Goal: Complete application form

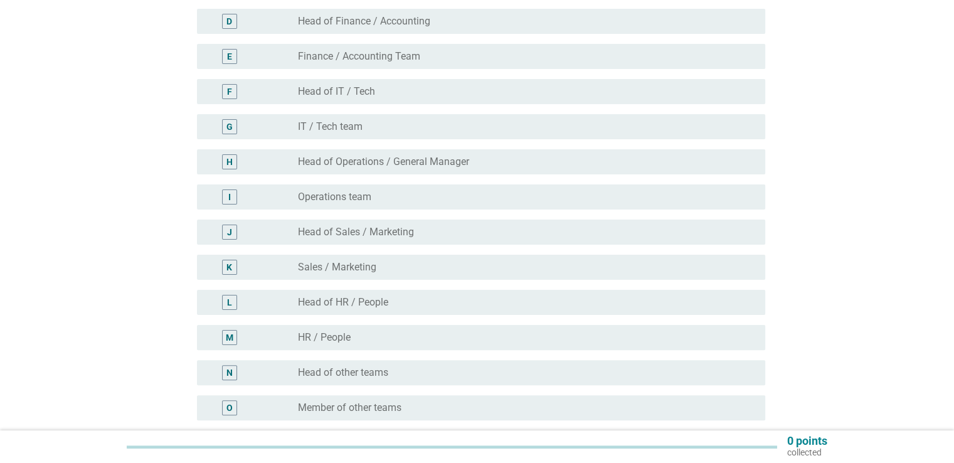
scroll to position [314, 0]
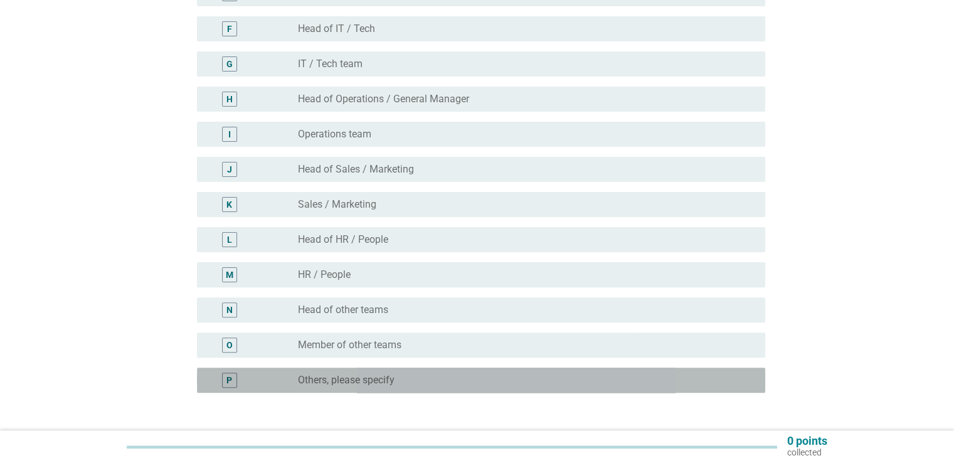
click at [396, 380] on div "radio_button_unchecked Others, please specify" at bounding box center [521, 380] width 447 height 13
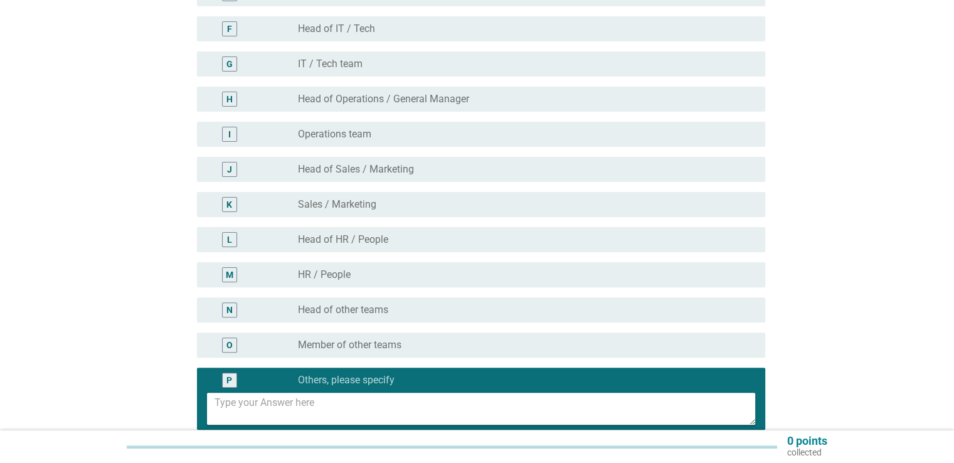
click at [384, 400] on textarea at bounding box center [484, 409] width 541 height 32
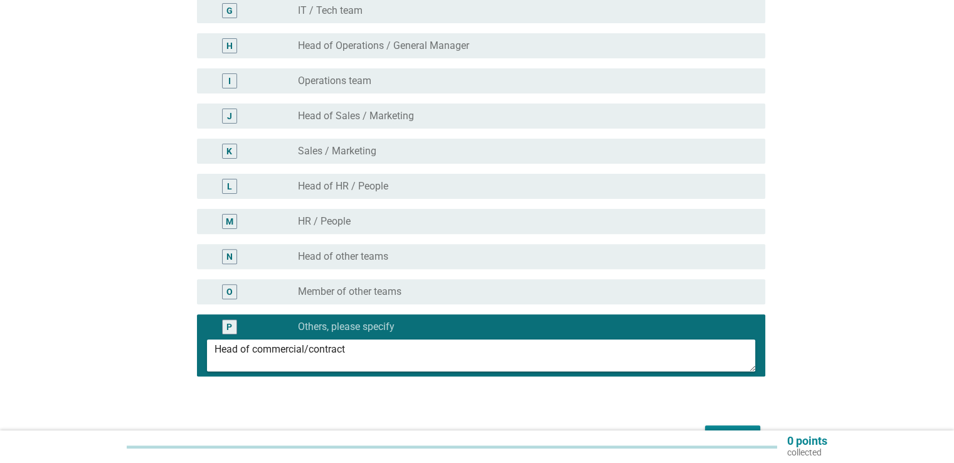
scroll to position [445, 0]
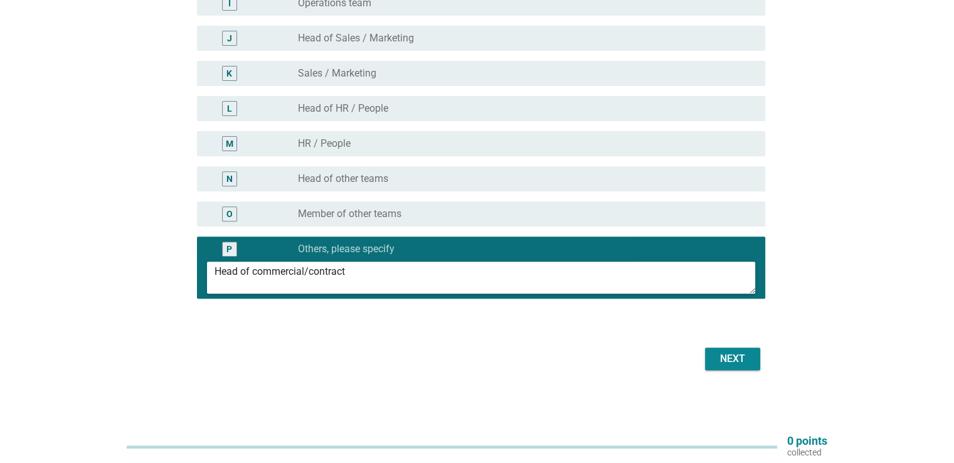
type textarea "Head of commercial/contract"
click at [733, 358] on div "Next" at bounding box center [732, 358] width 35 height 15
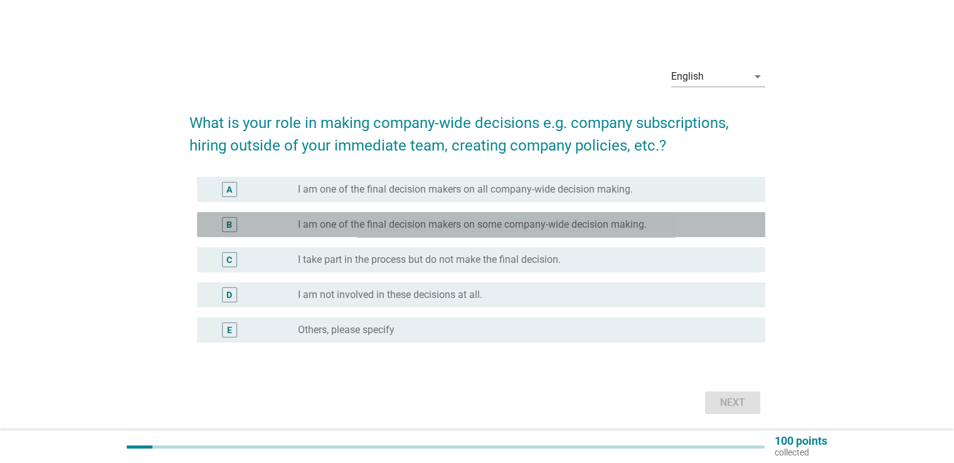
click at [393, 224] on label "I am one of the final decision makers on some company-wide decision making." at bounding box center [472, 224] width 349 height 13
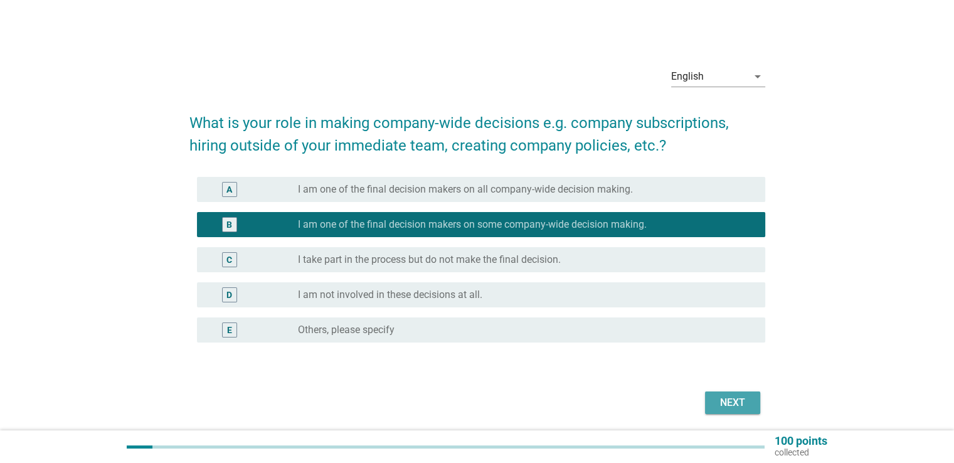
click at [728, 402] on div "Next" at bounding box center [732, 402] width 35 height 15
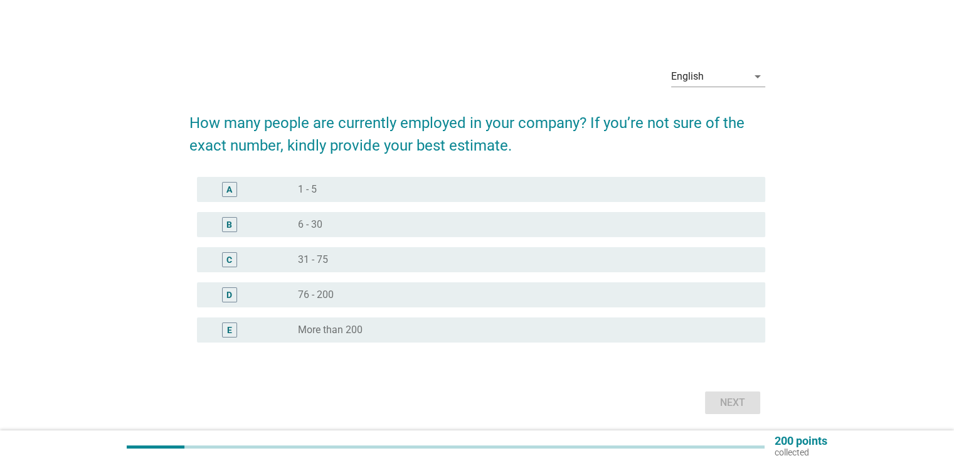
click at [321, 257] on label "31 - 75" at bounding box center [313, 259] width 30 height 13
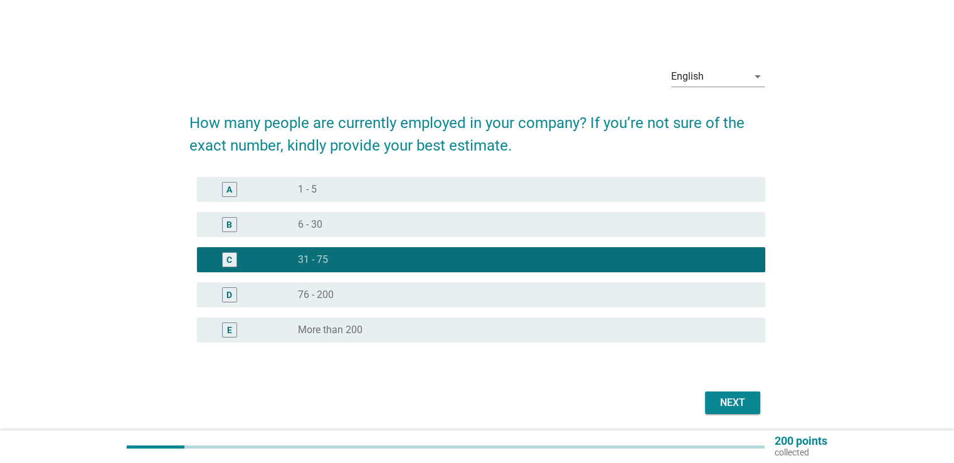
click at [327, 293] on label "76 - 200" at bounding box center [316, 295] width 36 height 13
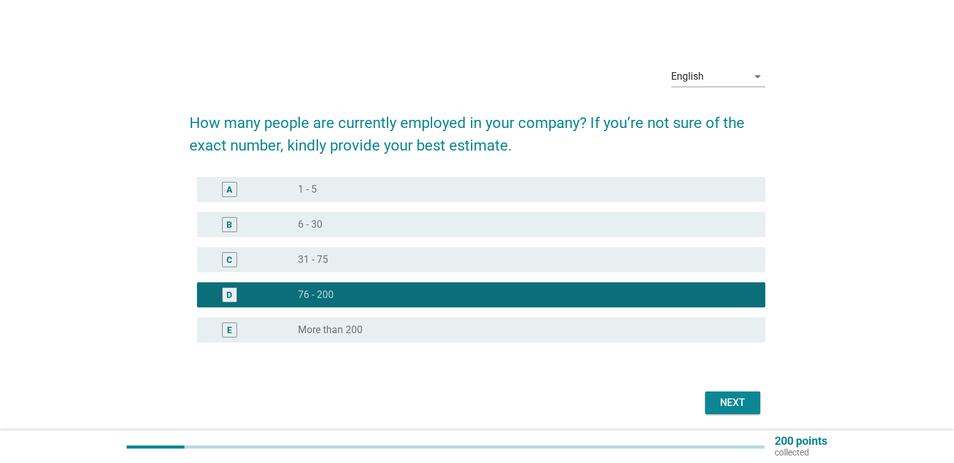
click at [336, 259] on div "radio_button_unchecked 31 - 75" at bounding box center [521, 259] width 447 height 13
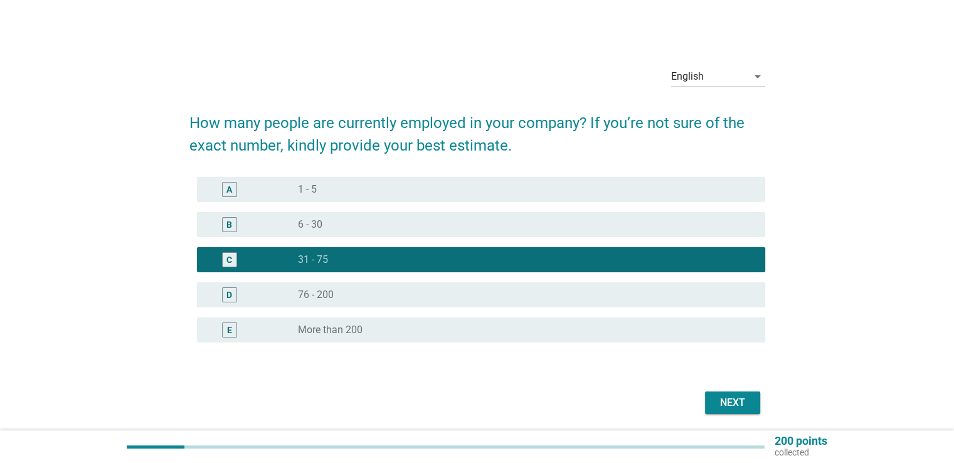
click at [745, 397] on div "Next" at bounding box center [732, 402] width 35 height 15
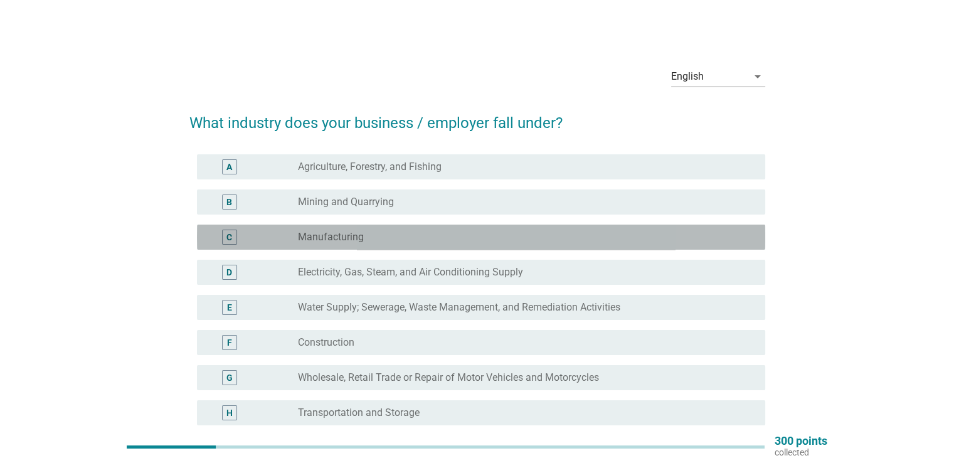
click at [390, 238] on div "radio_button_unchecked Manufacturing" at bounding box center [521, 237] width 447 height 13
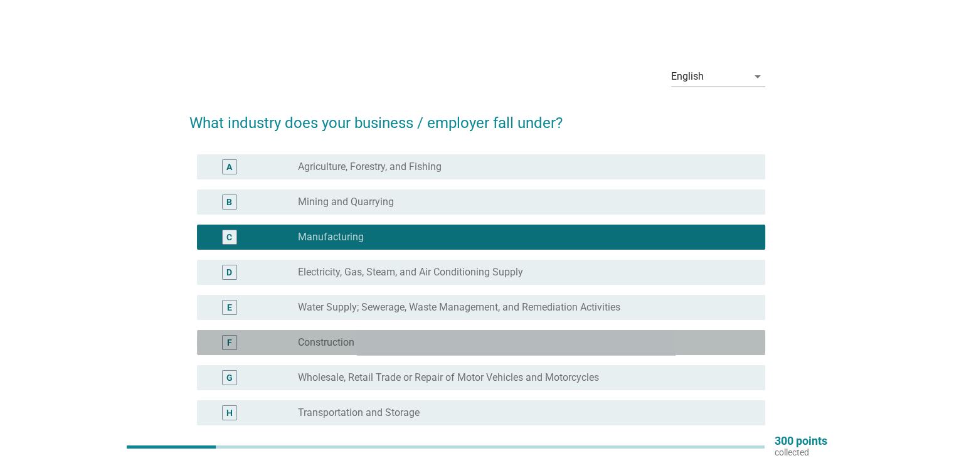
click at [376, 346] on div "radio_button_unchecked Construction" at bounding box center [521, 342] width 447 height 13
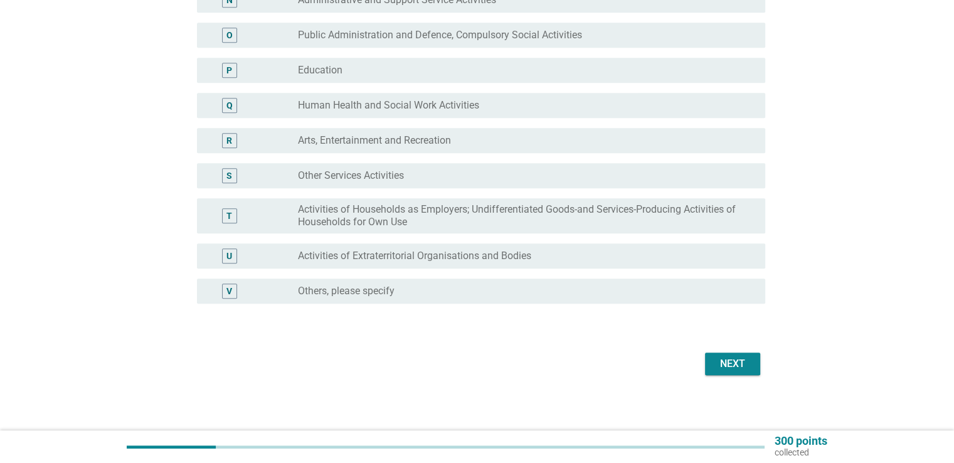
scroll to position [627, 0]
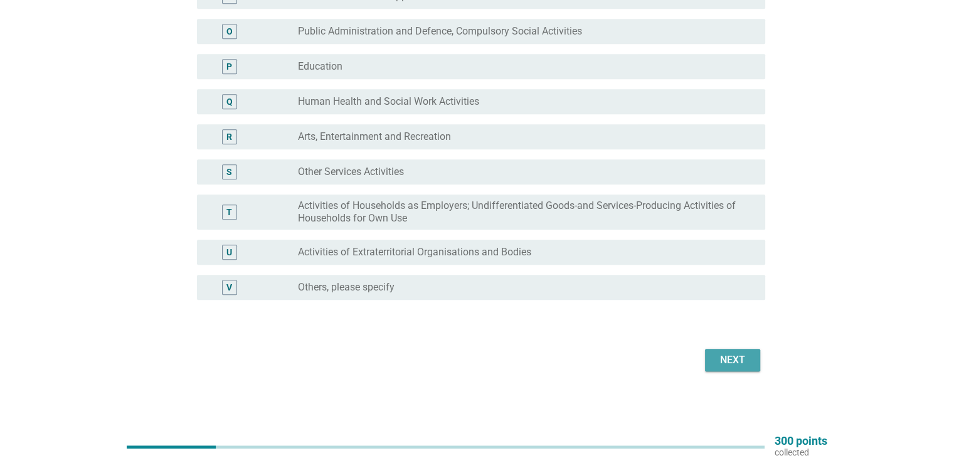
click at [743, 357] on div "Next" at bounding box center [732, 359] width 35 height 15
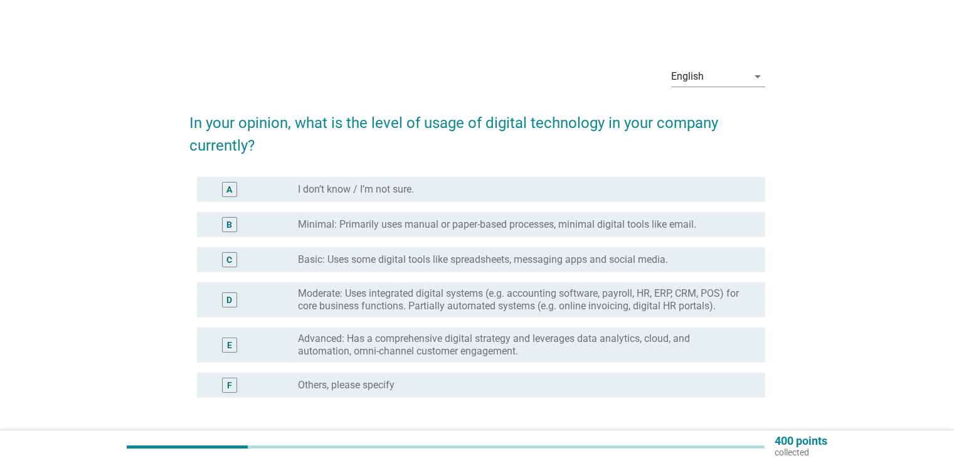
click at [544, 293] on label "Moderate: Uses integrated digital systems (e.g. accounting software, payroll, H…" at bounding box center [521, 299] width 447 height 25
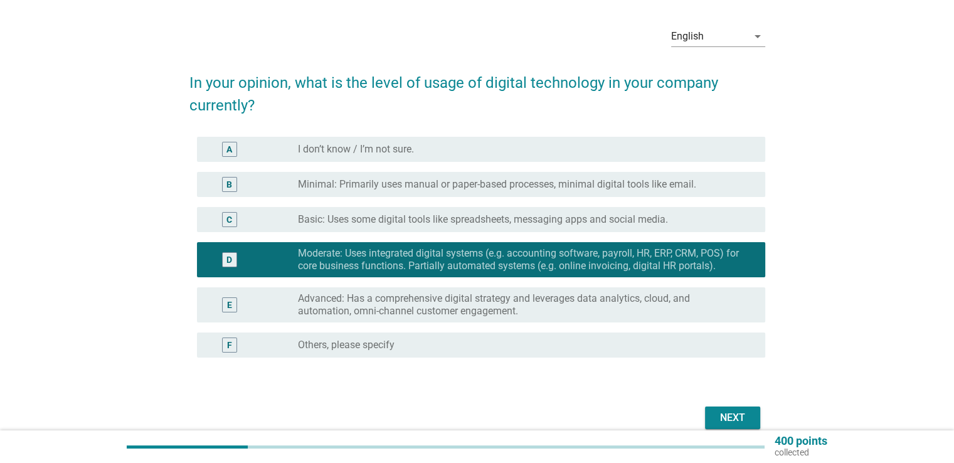
scroll to position [99, 0]
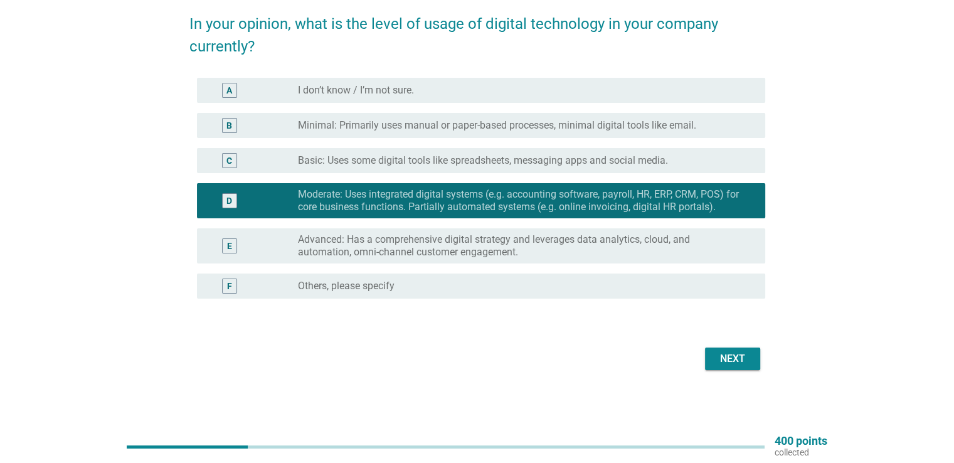
click at [726, 354] on div "Next" at bounding box center [732, 358] width 35 height 15
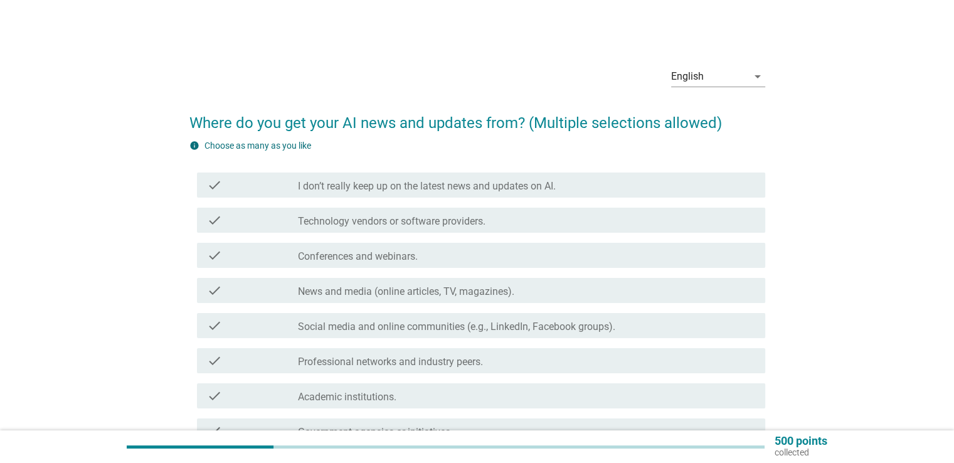
click at [521, 219] on div "check_box_outline_blank Technology vendors or software providers." at bounding box center [526, 220] width 457 height 15
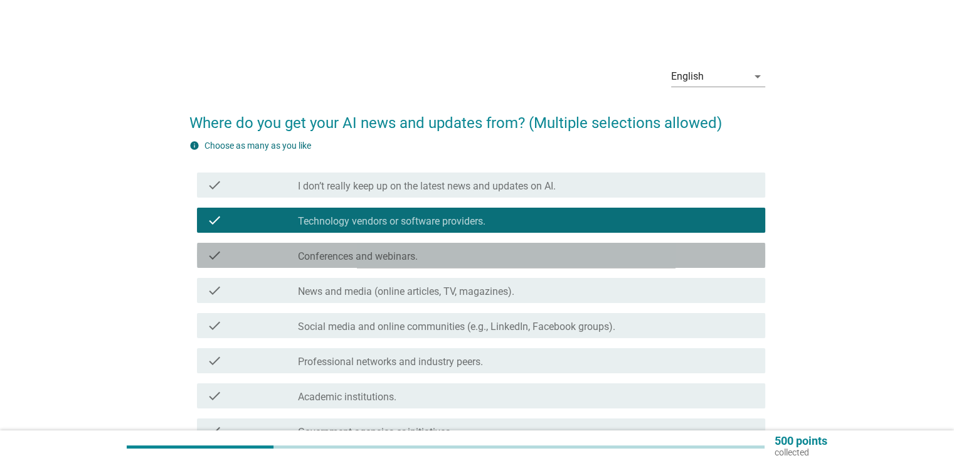
click at [475, 265] on div "check check_box_outline_blank Conferences and webinars." at bounding box center [481, 255] width 568 height 25
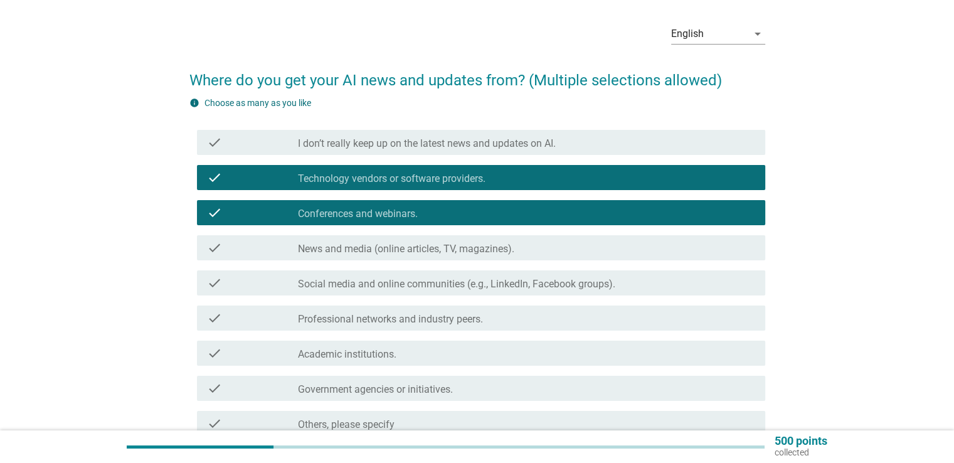
scroll to position [63, 0]
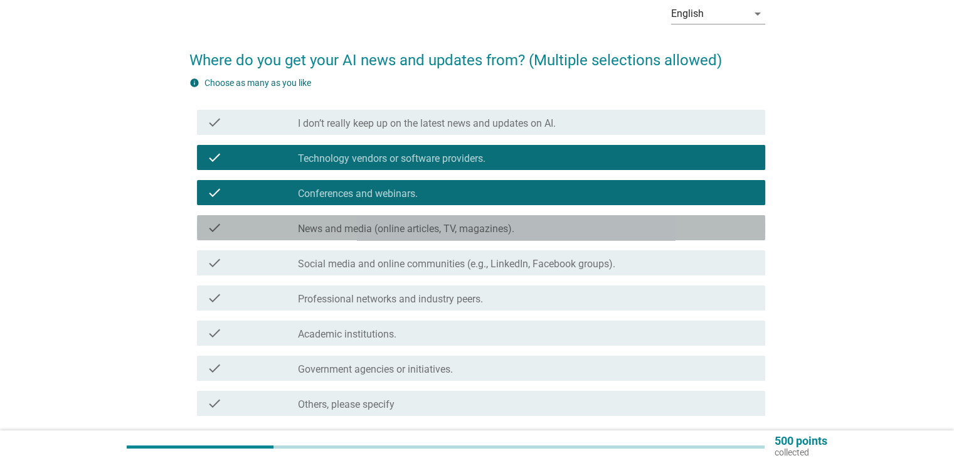
click at [510, 234] on label "News and media (online articles, TV, magazines)." at bounding box center [406, 229] width 216 height 13
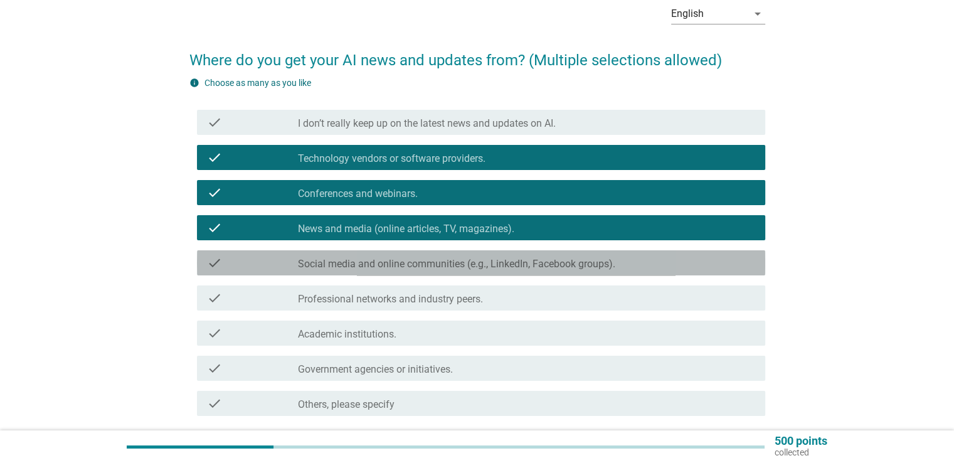
click at [524, 262] on label "Social media and online communities (e.g., LinkedIn, Facebook groups)." at bounding box center [456, 264] width 317 height 13
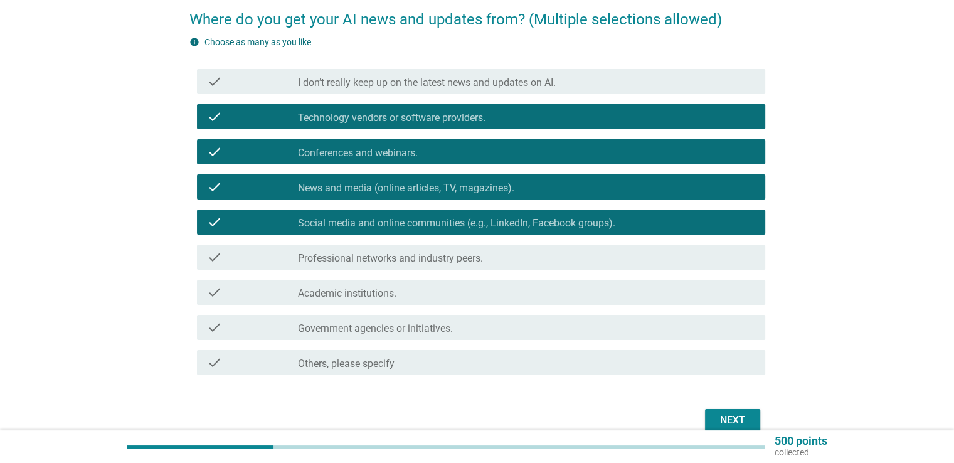
scroll to position [125, 0]
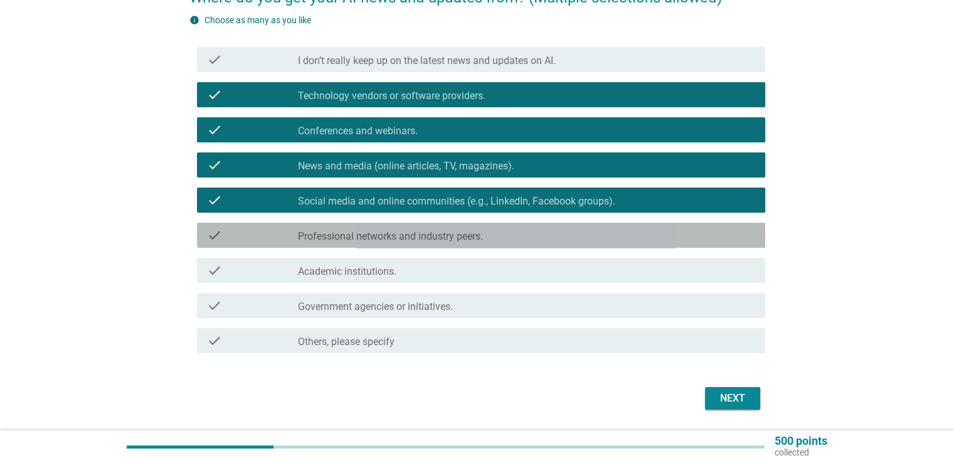
click at [474, 239] on label "Professional networks and industry peers." at bounding box center [390, 236] width 185 height 13
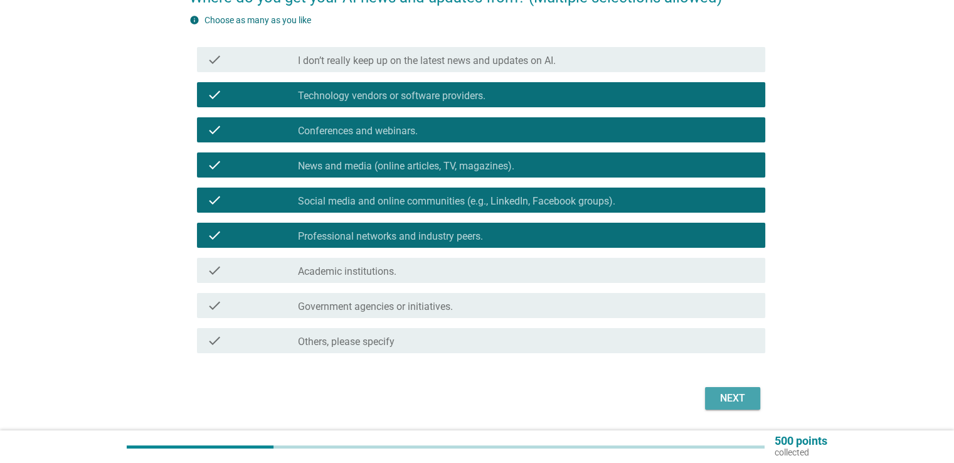
click at [726, 400] on div "Next" at bounding box center [732, 398] width 35 height 15
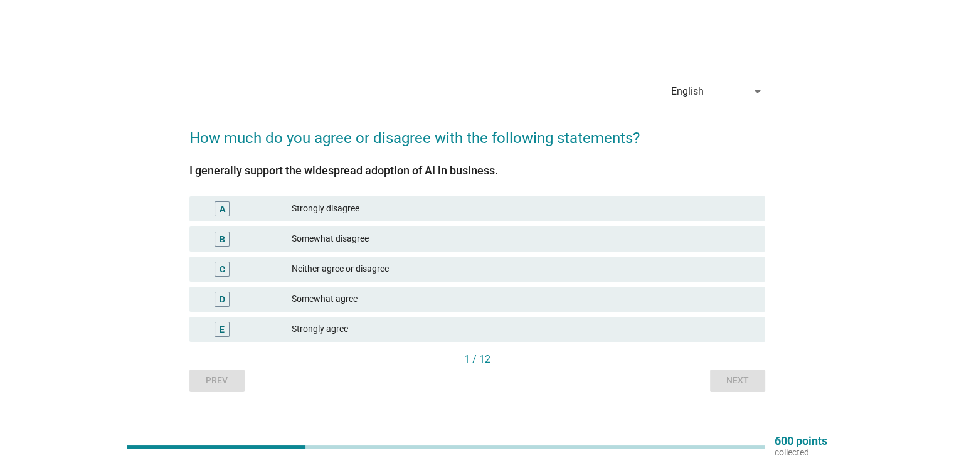
click at [344, 297] on div "Somewhat agree" at bounding box center [523, 299] width 463 height 15
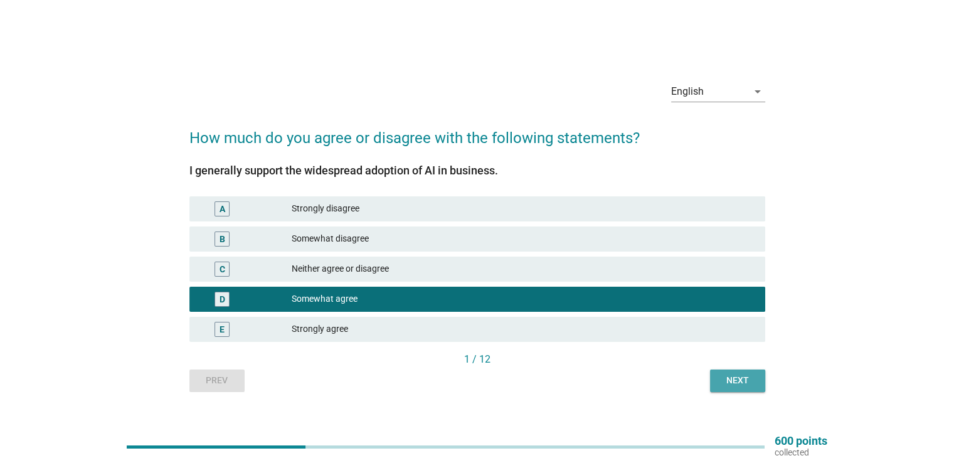
click at [746, 380] on div "Next" at bounding box center [737, 380] width 35 height 13
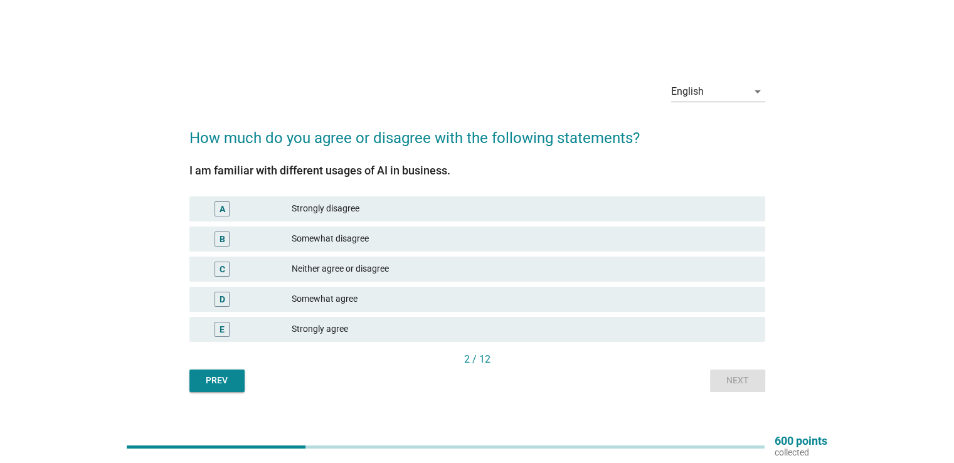
click at [374, 324] on div "Strongly agree" at bounding box center [523, 329] width 463 height 15
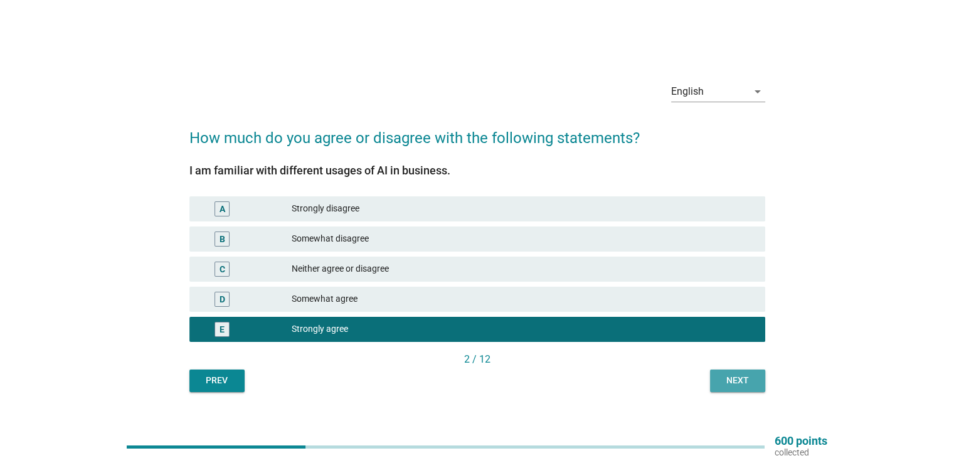
click at [742, 379] on div "Next" at bounding box center [737, 380] width 35 height 13
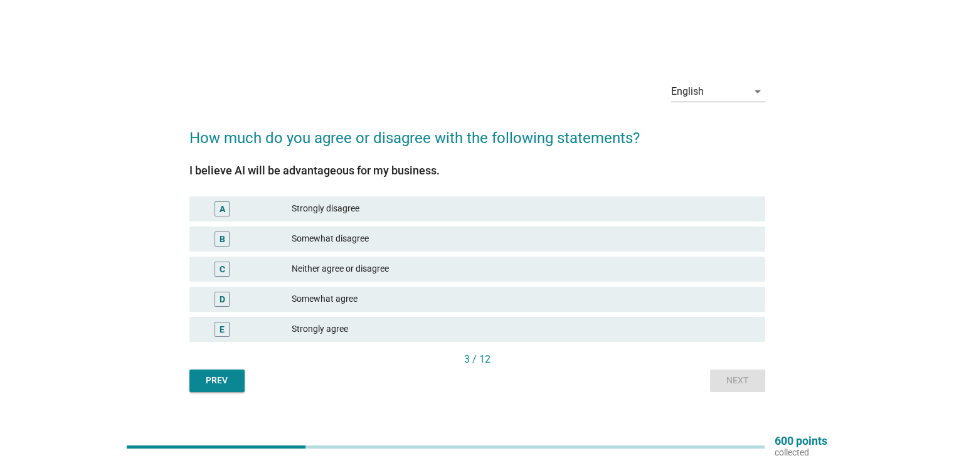
click at [347, 327] on div "Strongly agree" at bounding box center [523, 329] width 463 height 15
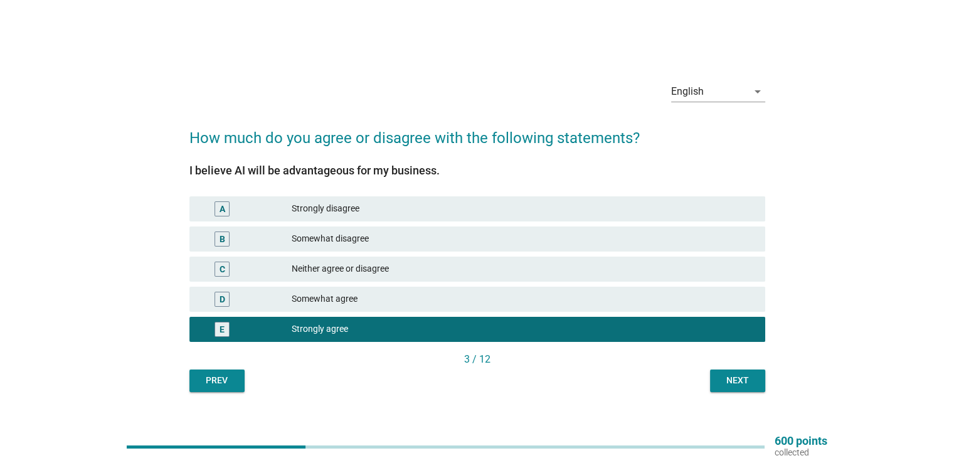
click at [720, 378] on div "Next" at bounding box center [737, 380] width 35 height 13
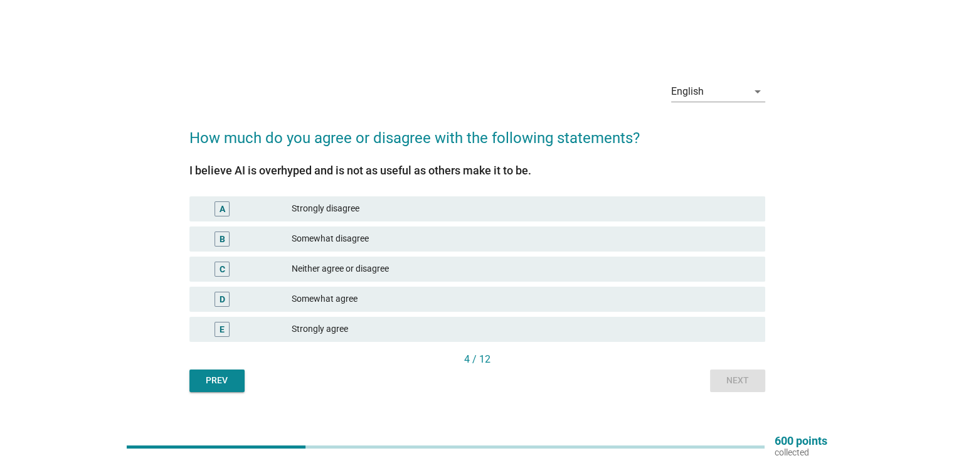
click at [378, 203] on div "Strongly disagree" at bounding box center [523, 208] width 463 height 15
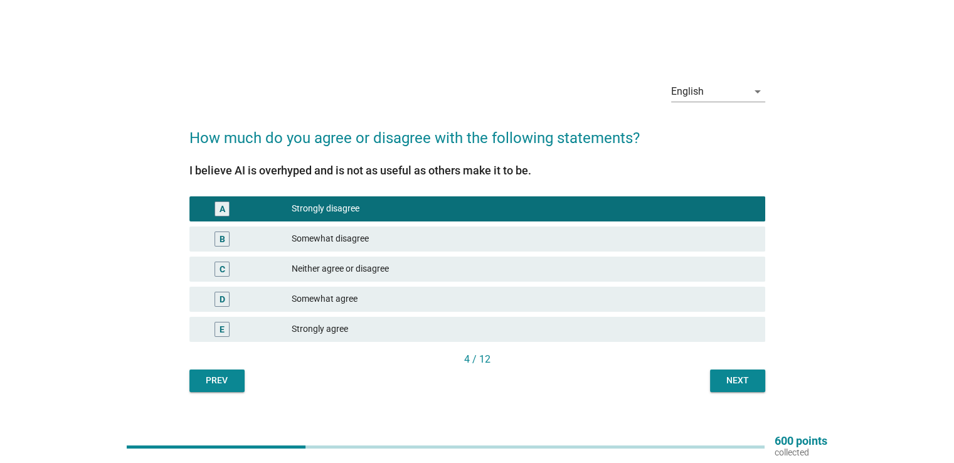
click at [743, 381] on div "Next" at bounding box center [737, 380] width 35 height 13
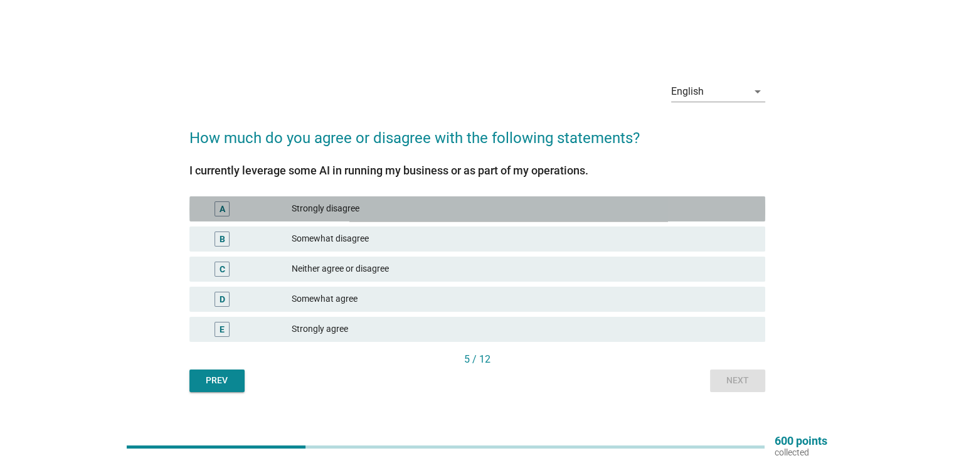
click at [395, 211] on div "Strongly disagree" at bounding box center [523, 208] width 463 height 15
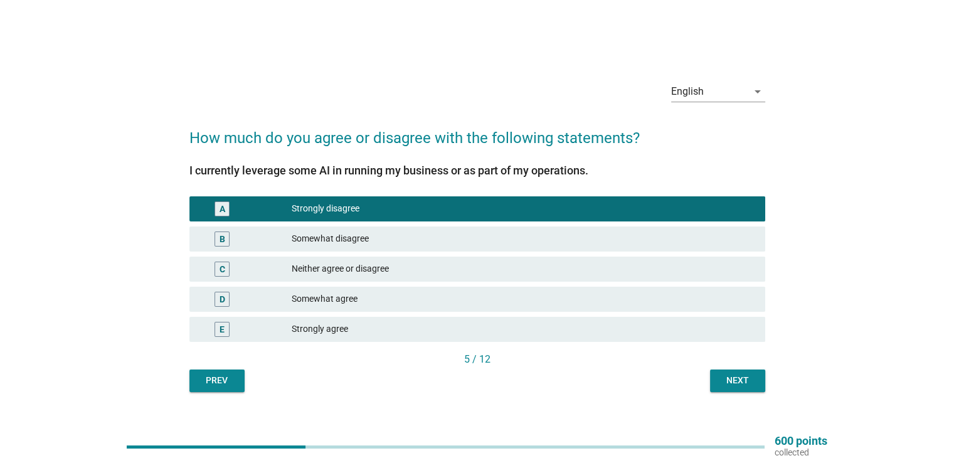
click at [743, 384] on div "Next" at bounding box center [737, 380] width 35 height 13
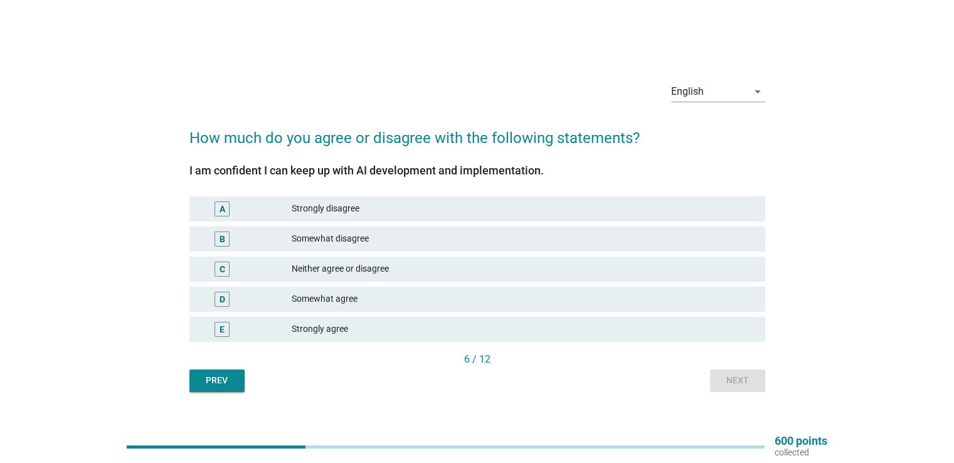
click at [408, 322] on div "Strongly agree" at bounding box center [523, 329] width 463 height 15
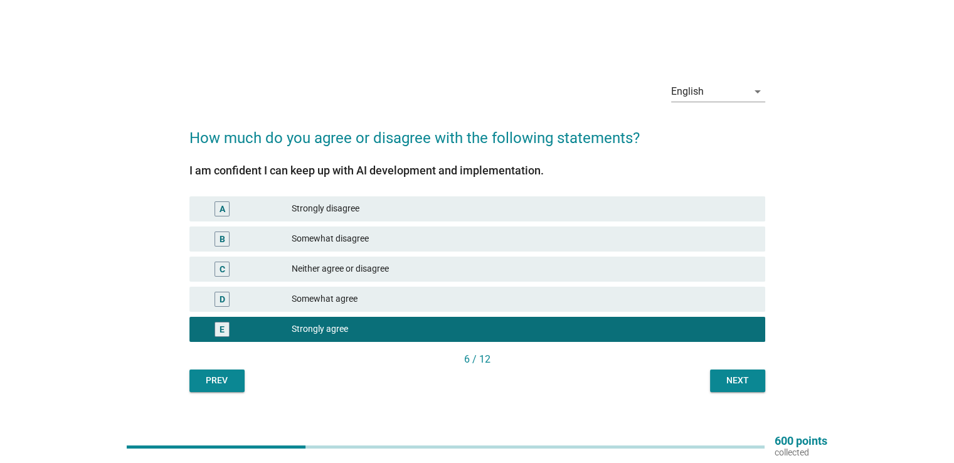
click at [739, 379] on div "Next" at bounding box center [737, 380] width 35 height 13
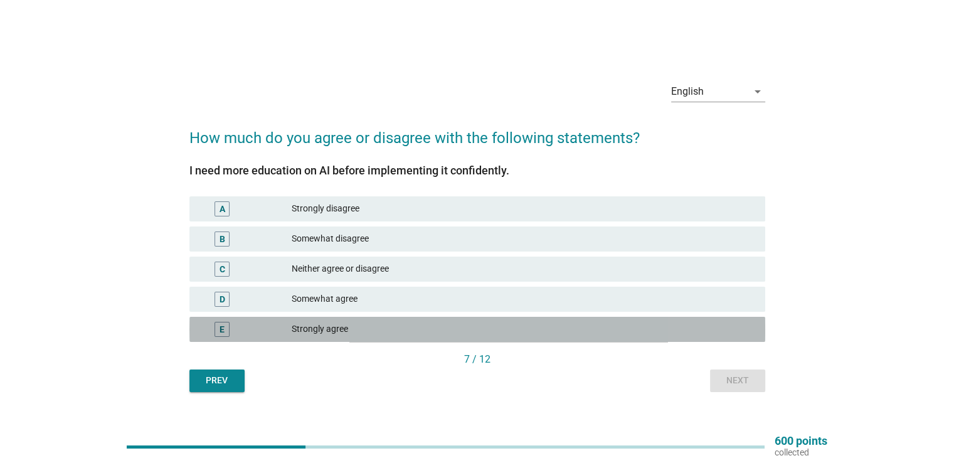
click at [507, 332] on div "Strongly agree" at bounding box center [523, 329] width 463 height 15
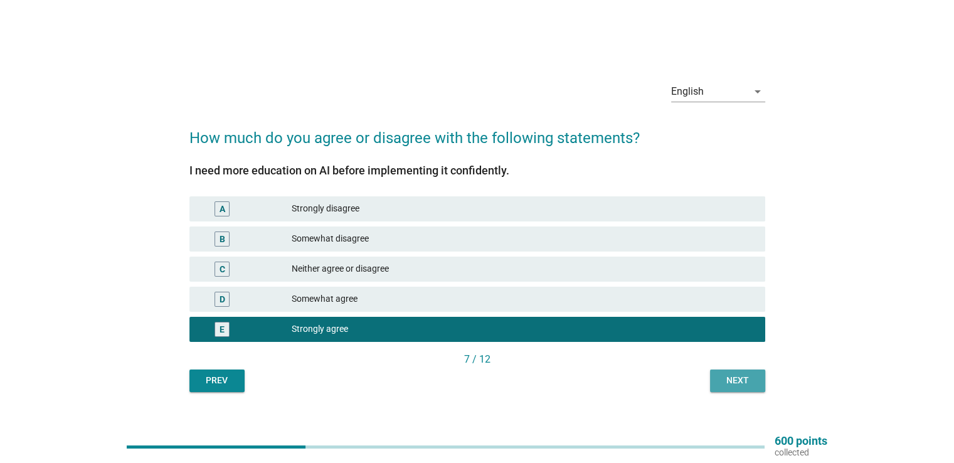
click at [751, 384] on div "Next" at bounding box center [737, 380] width 35 height 13
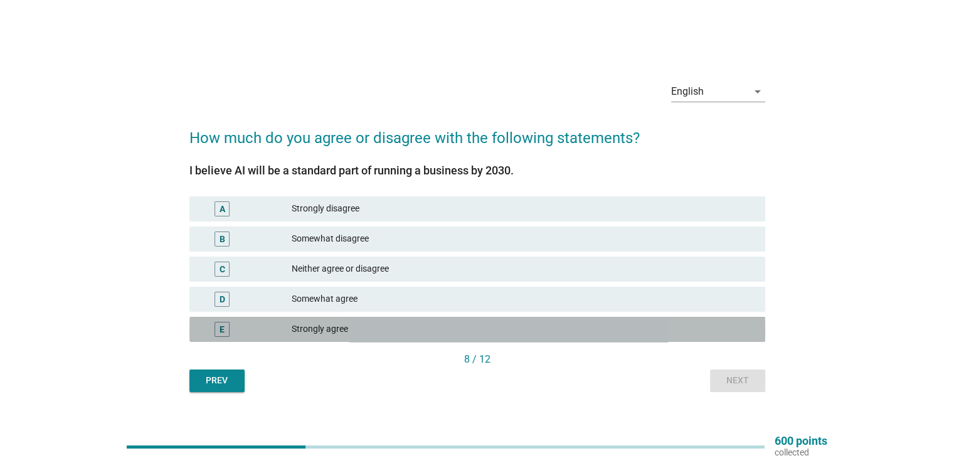
click at [363, 334] on div "Strongly agree" at bounding box center [523, 329] width 463 height 15
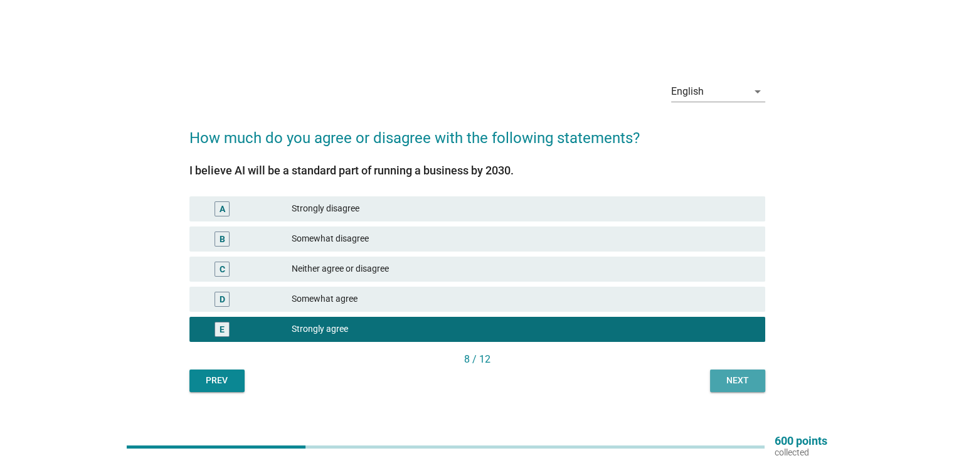
click at [724, 381] on div "Next" at bounding box center [737, 380] width 35 height 13
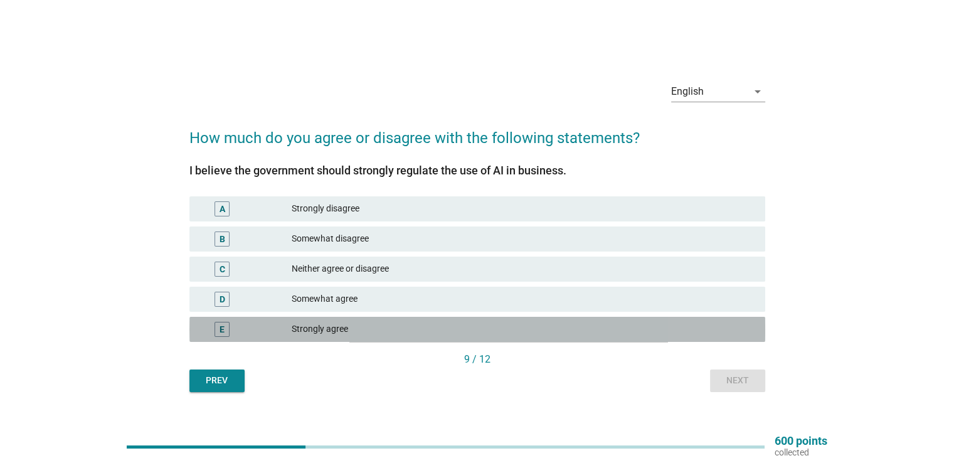
click at [533, 329] on div "Strongly agree" at bounding box center [523, 329] width 463 height 15
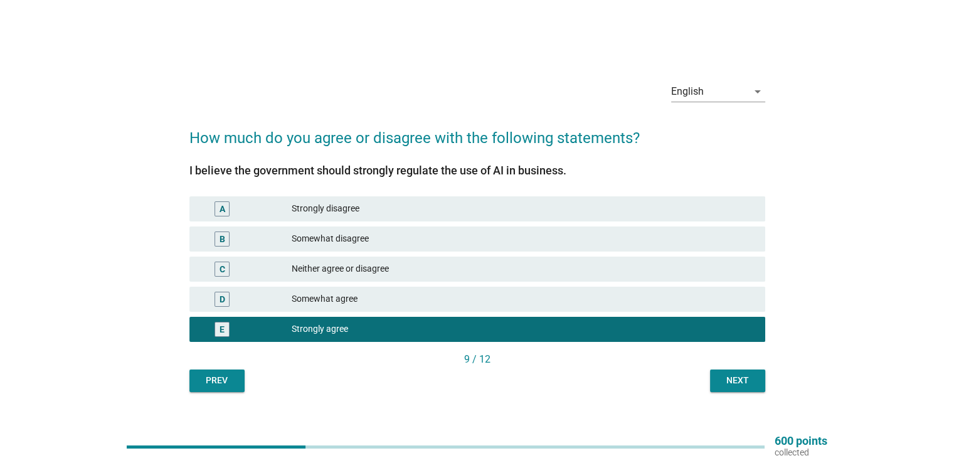
click at [753, 376] on div "Next" at bounding box center [737, 380] width 35 height 13
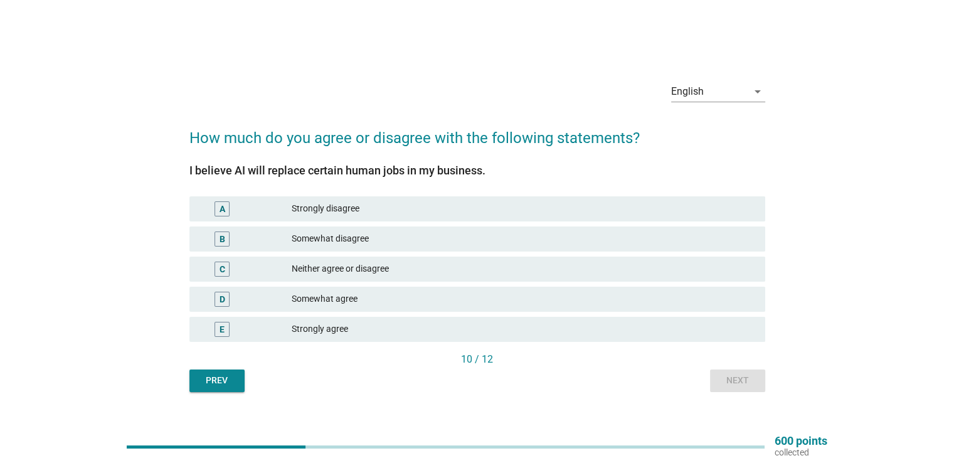
click at [459, 327] on div "Strongly agree" at bounding box center [523, 329] width 463 height 15
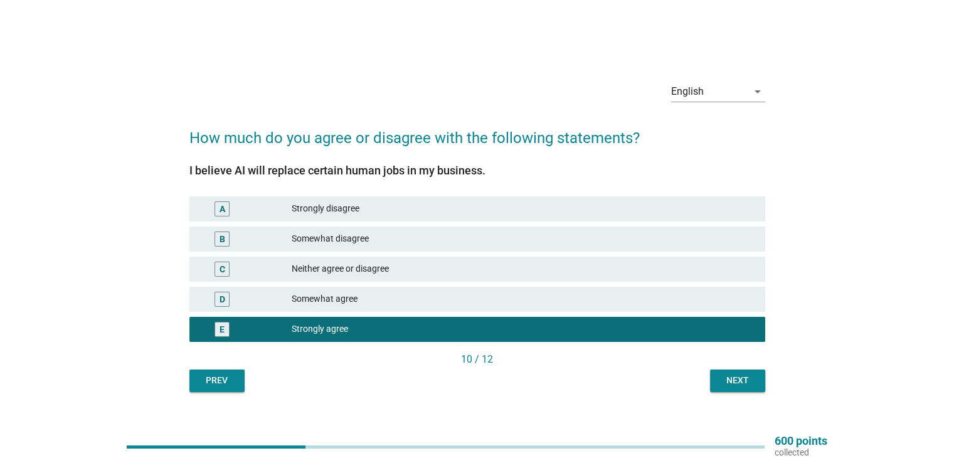
click at [743, 384] on div "Next" at bounding box center [737, 380] width 35 height 13
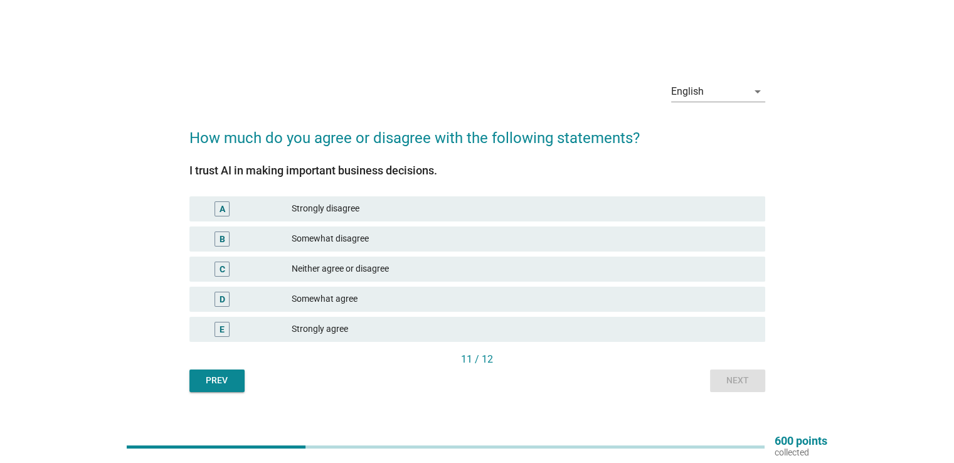
click at [379, 209] on div "Strongly disagree" at bounding box center [523, 208] width 463 height 15
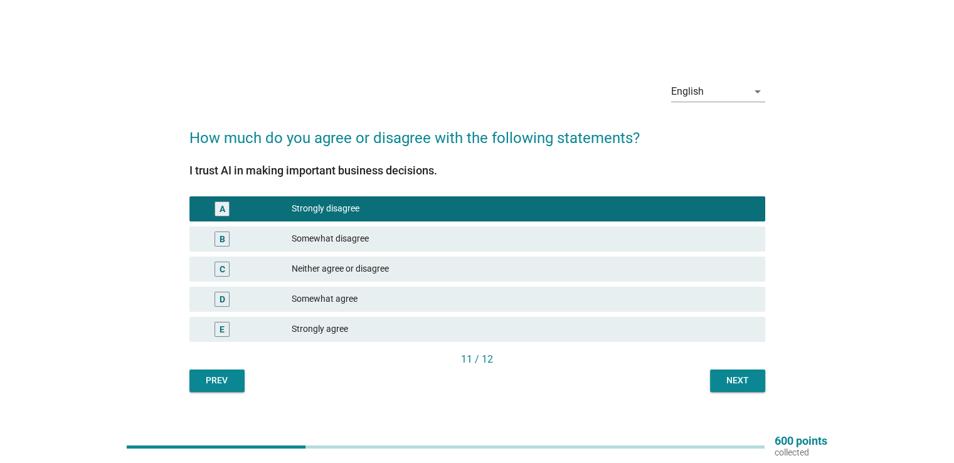
click at [753, 374] on div "Next" at bounding box center [737, 380] width 35 height 13
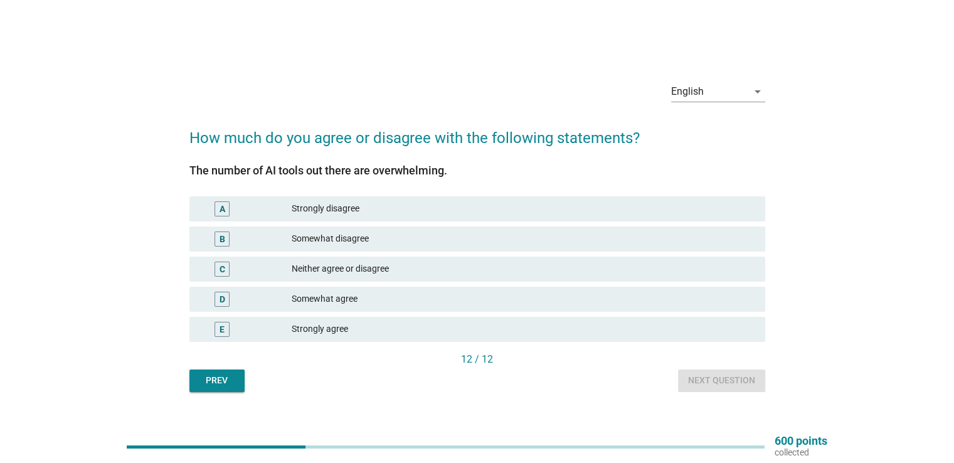
click at [499, 322] on div "Strongly agree" at bounding box center [523, 329] width 463 height 15
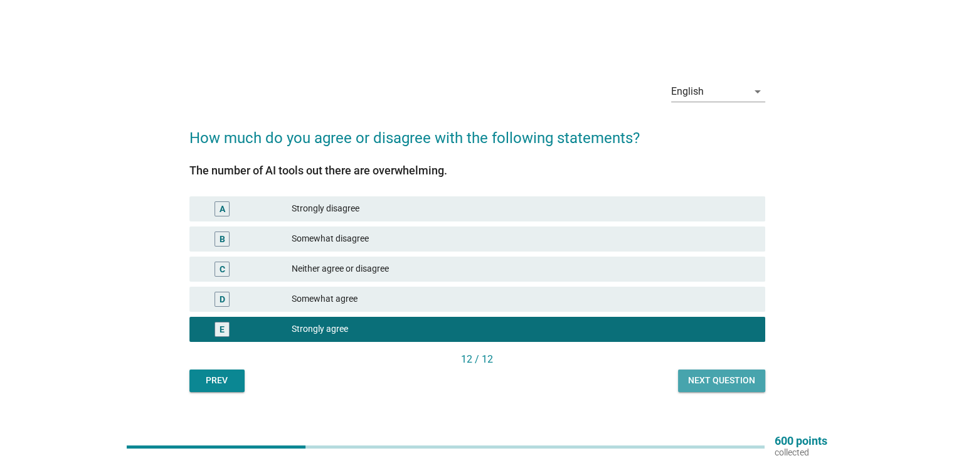
click at [714, 381] on div "Next question" at bounding box center [721, 380] width 67 height 13
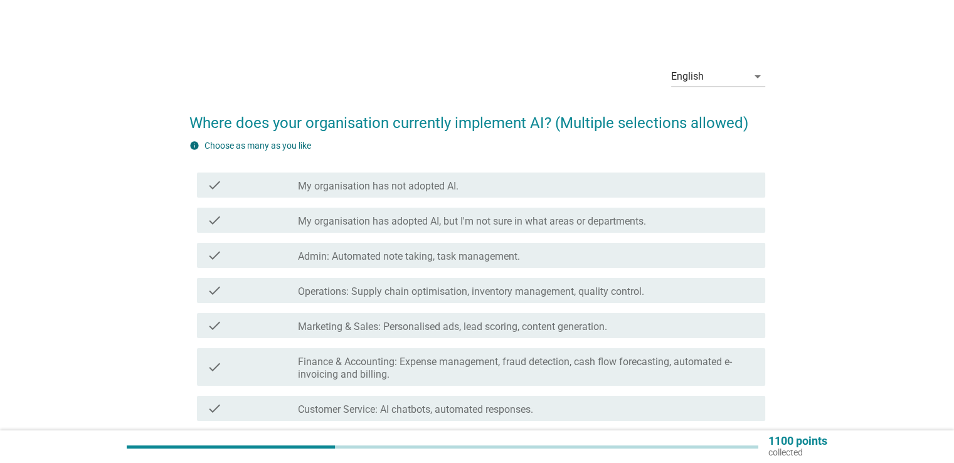
click at [407, 255] on label "Admin: Automated note taking, task management." at bounding box center [409, 256] width 222 height 13
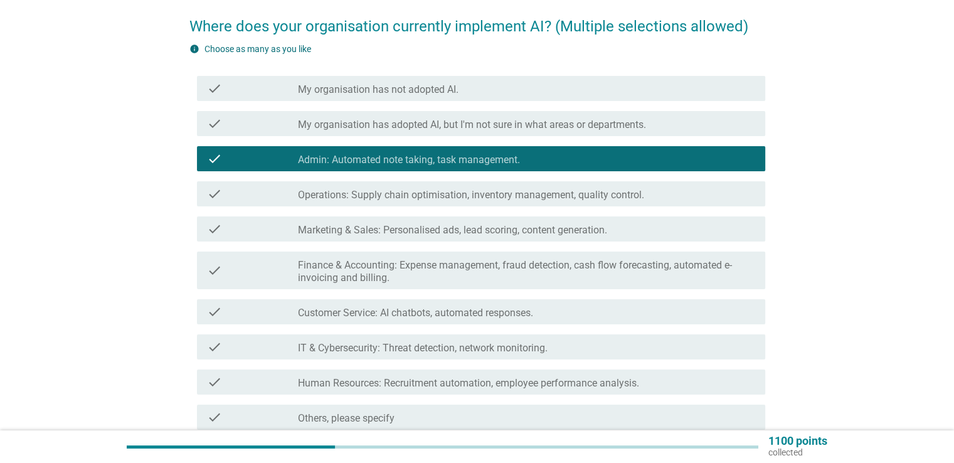
scroll to position [125, 0]
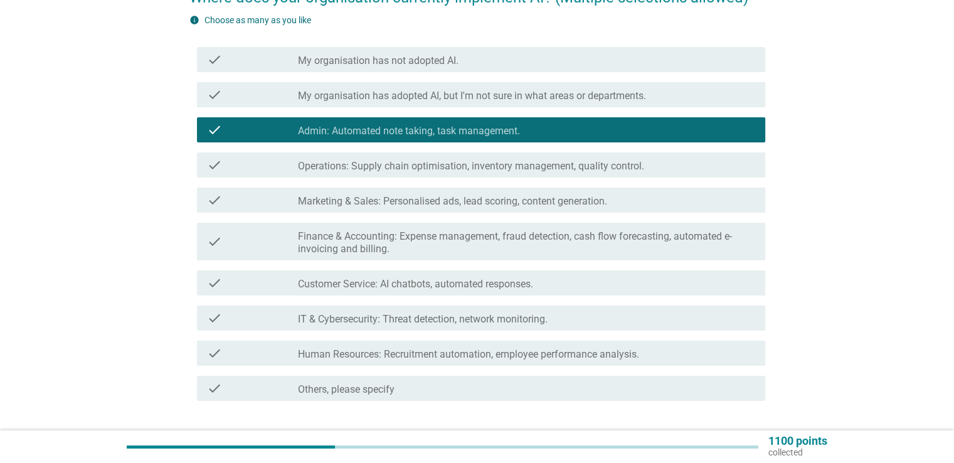
click at [559, 291] on div "check check_box_outline_blank Customer Service: AI chatbots, automated response…" at bounding box center [481, 282] width 568 height 25
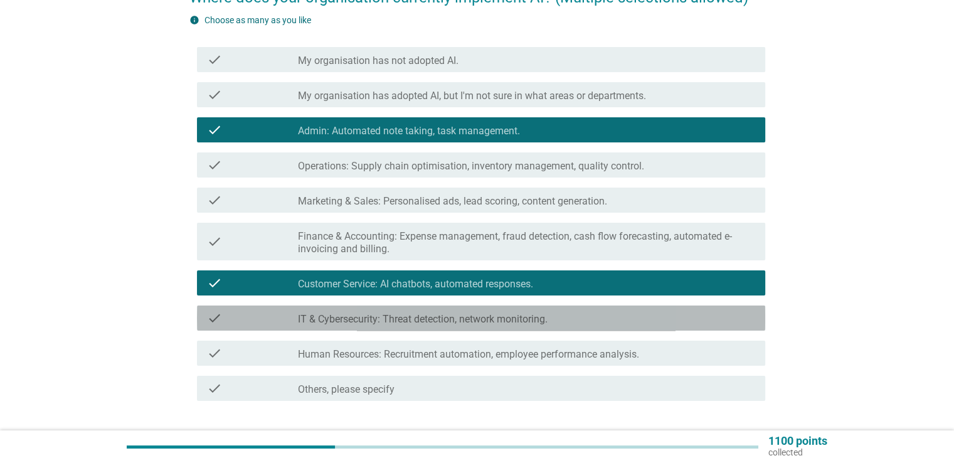
click at [553, 324] on div "check_box_outline_blank IT & Cybersecurity: Threat detection, network monitorin…" at bounding box center [526, 317] width 457 height 15
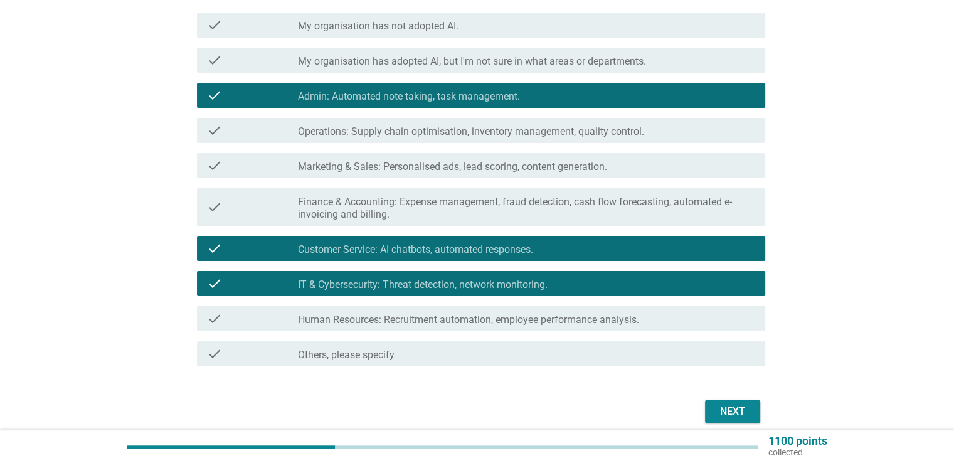
scroll to position [188, 0]
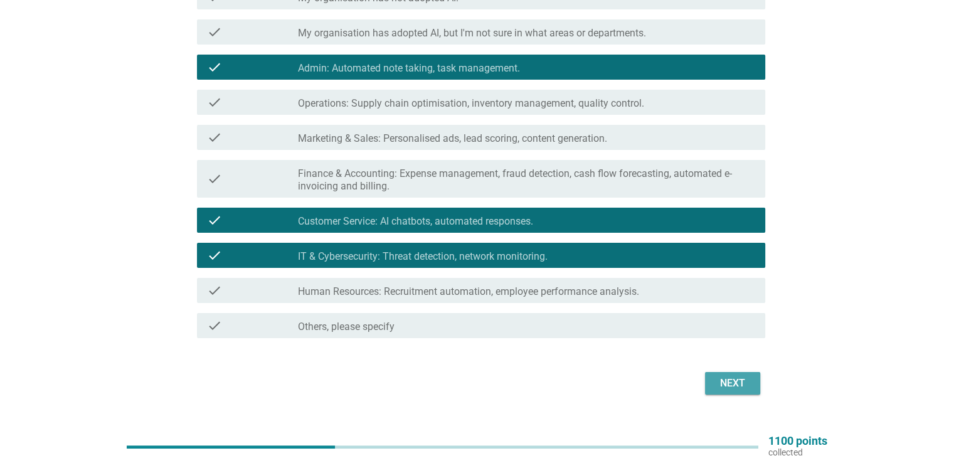
click at [731, 381] on div "Next" at bounding box center [732, 383] width 35 height 15
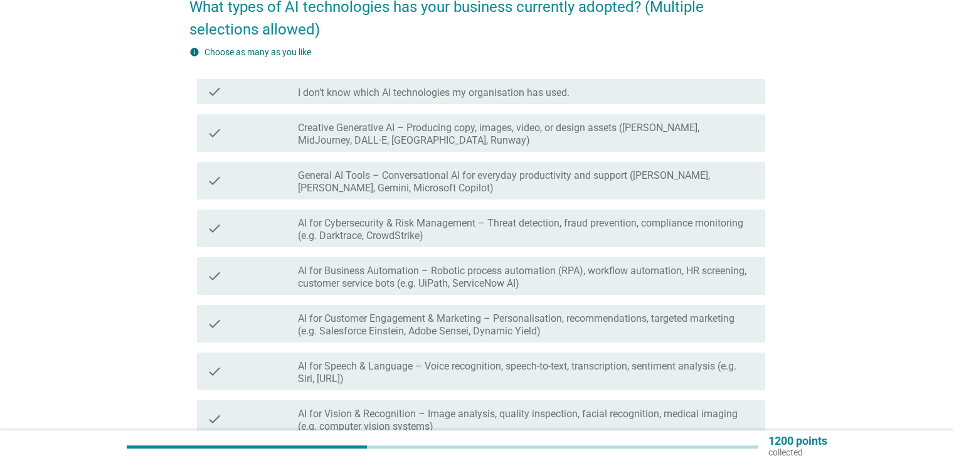
scroll to position [125, 0]
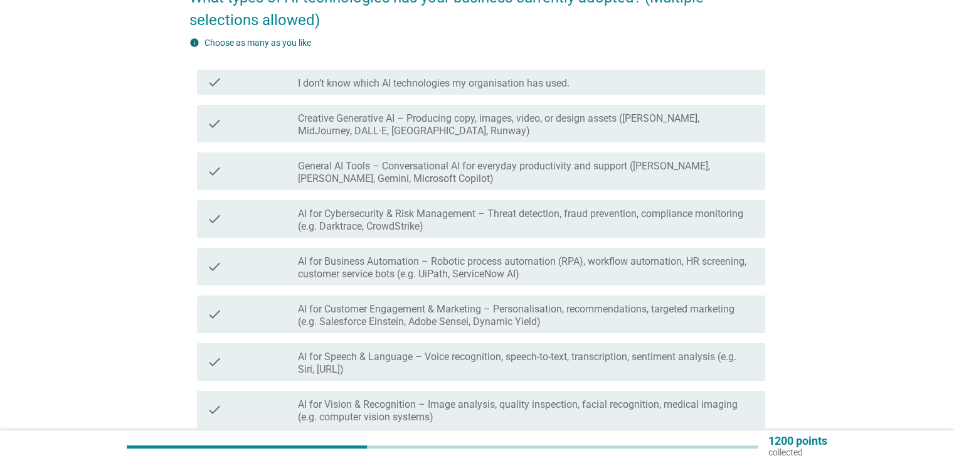
click at [404, 83] on label "I don’t know which AI technologies my organisation has used." at bounding box center [434, 83] width 272 height 13
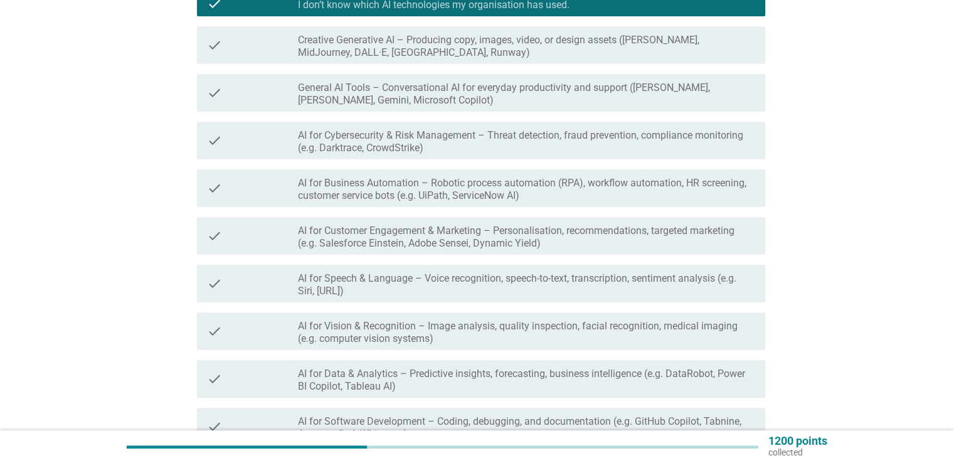
scroll to position [371, 0]
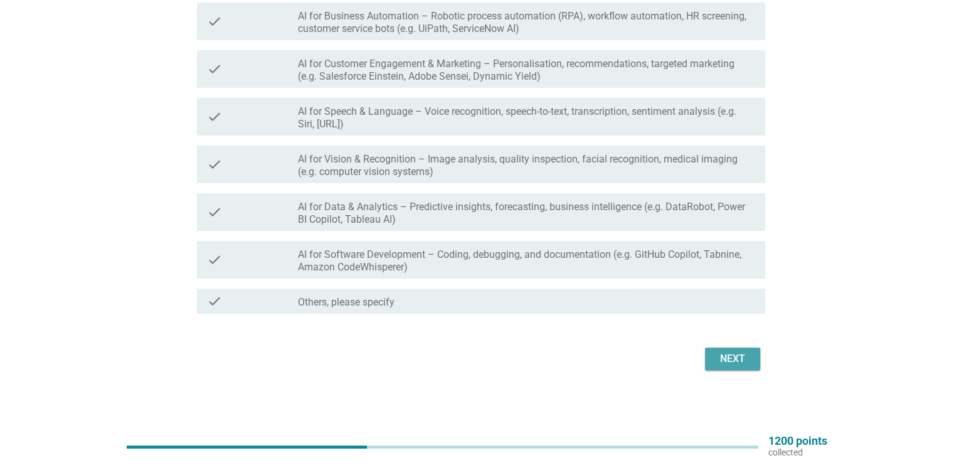
click at [741, 357] on div "Next" at bounding box center [732, 358] width 35 height 15
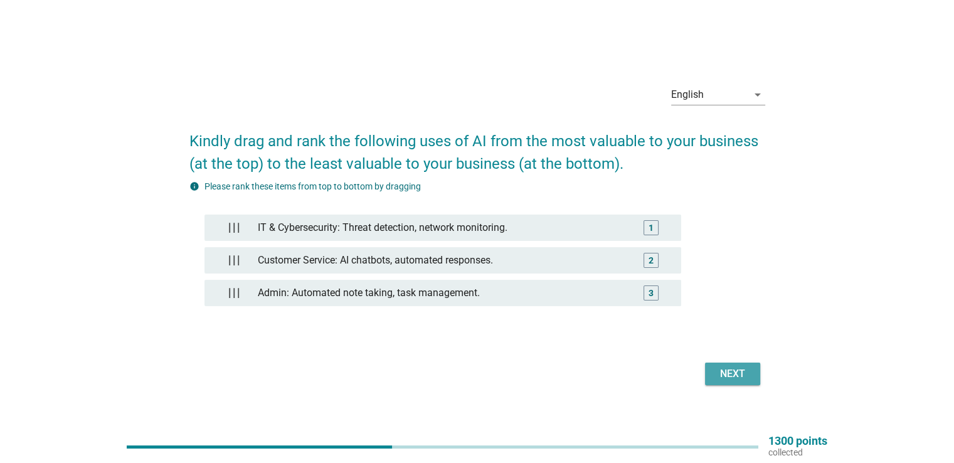
click at [738, 373] on div "Next" at bounding box center [732, 373] width 35 height 15
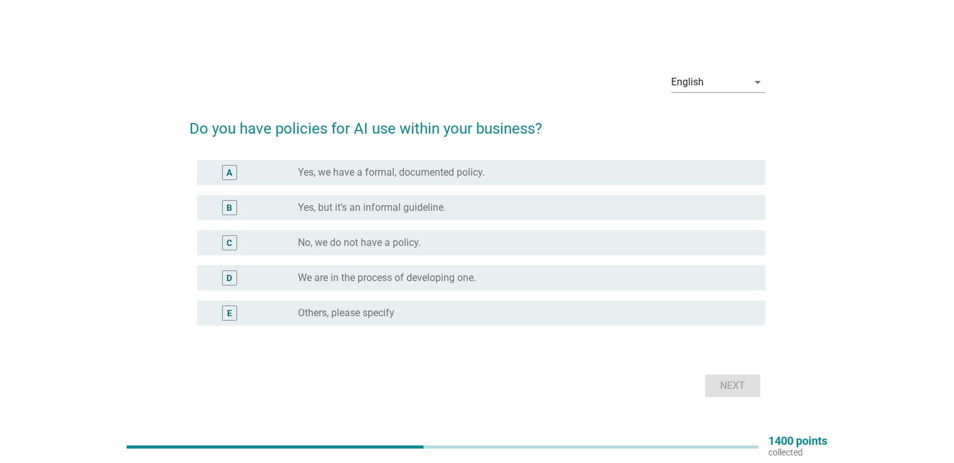
click at [396, 210] on label "Yes, but it's an informal guideline." at bounding box center [372, 207] width 148 height 13
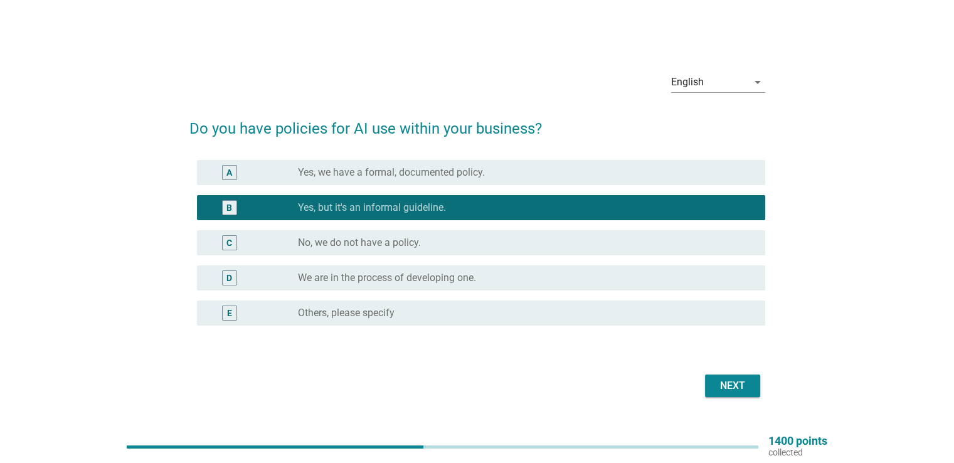
click at [724, 379] on div "Next" at bounding box center [732, 385] width 35 height 15
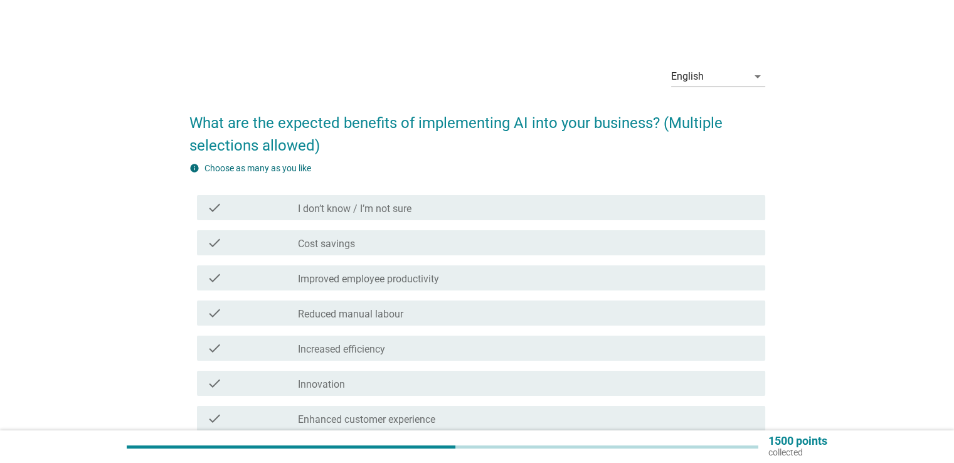
click at [392, 238] on div "check_box_outline_blank Cost savings" at bounding box center [526, 242] width 457 height 15
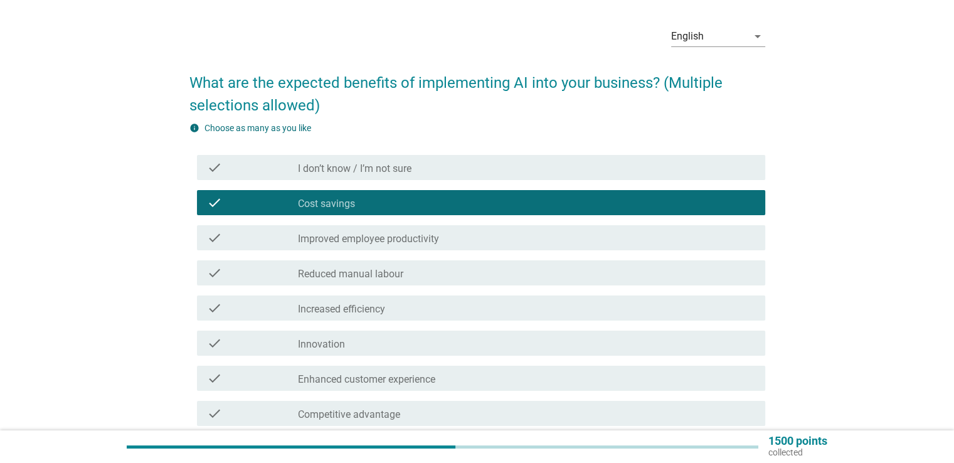
scroll to position [63, 0]
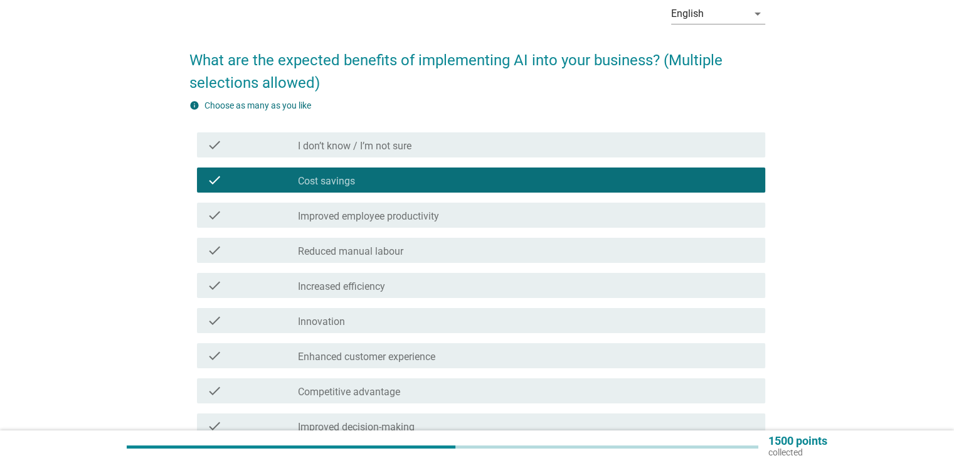
click at [416, 220] on label "Improved employee productivity" at bounding box center [368, 216] width 141 height 13
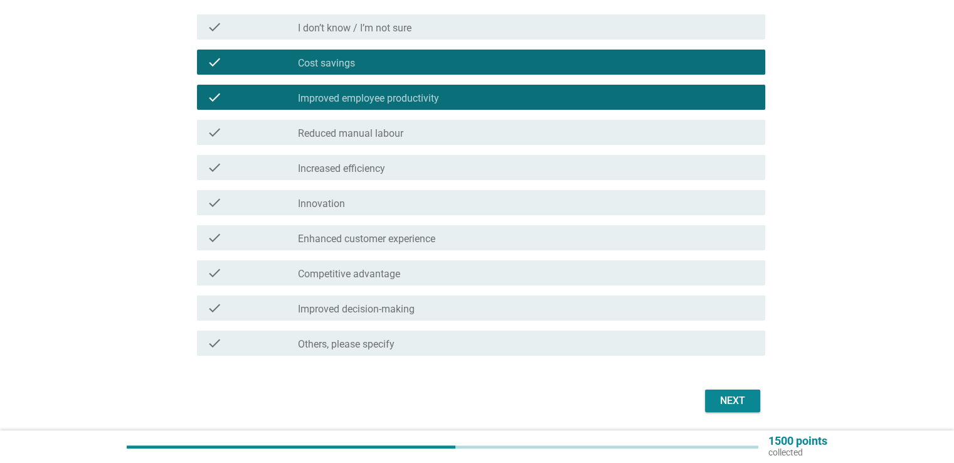
scroll to position [188, 0]
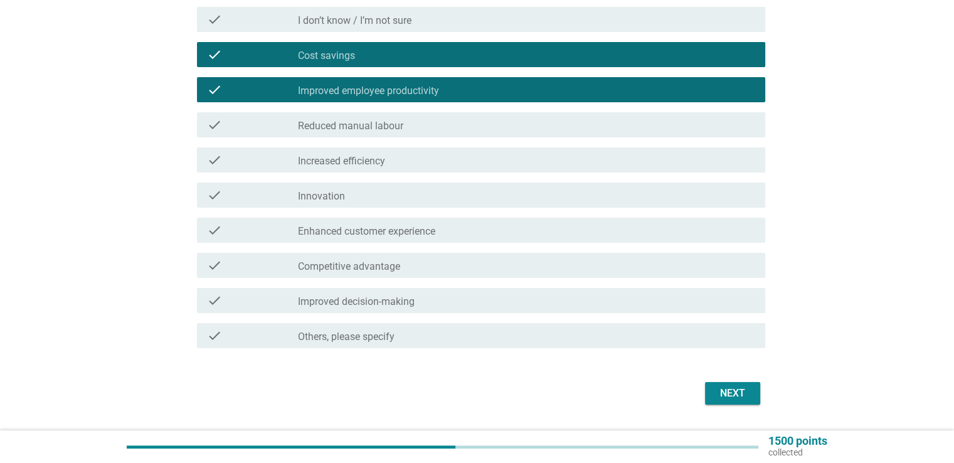
click at [390, 162] on div "check_box_outline_blank Increased efficiency" at bounding box center [526, 159] width 457 height 15
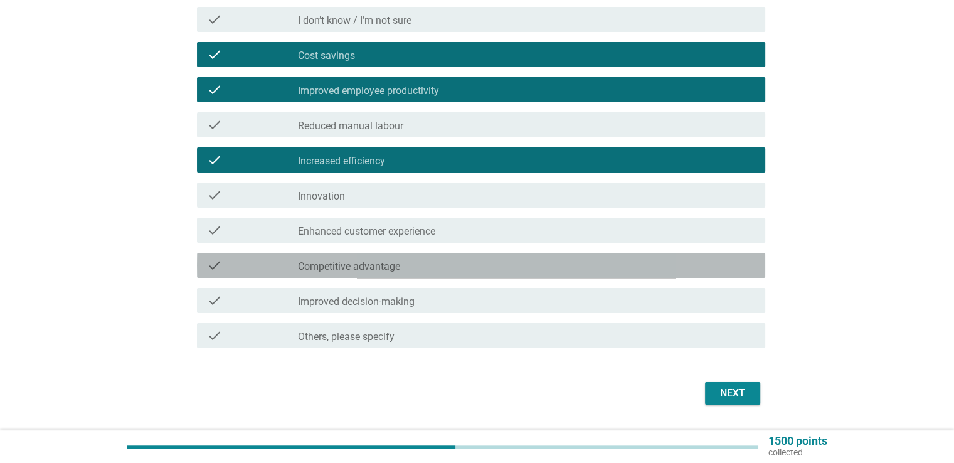
click at [460, 267] on div "check_box_outline_blank Competitive advantage" at bounding box center [526, 265] width 457 height 15
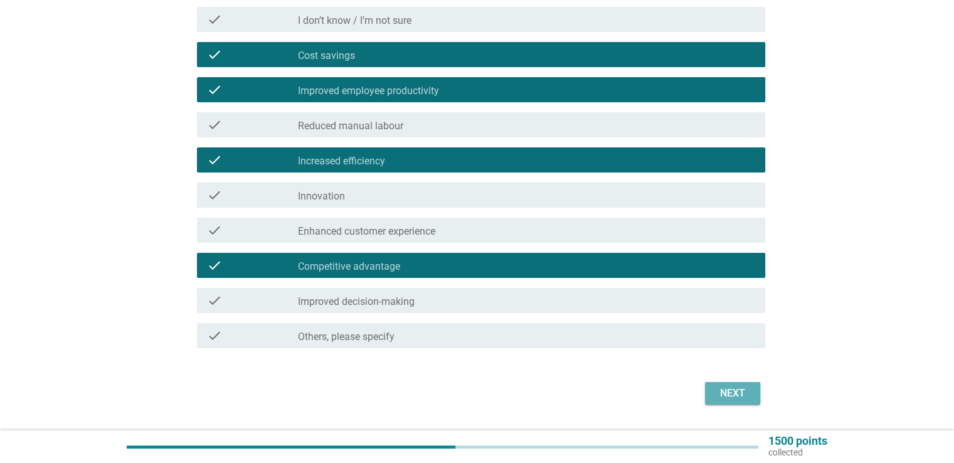
click at [726, 390] on div "Next" at bounding box center [732, 393] width 35 height 15
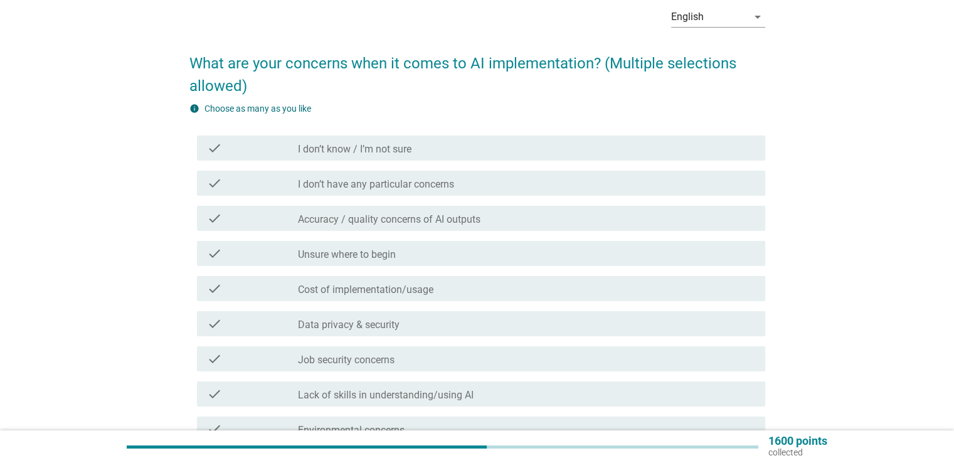
scroll to position [63, 0]
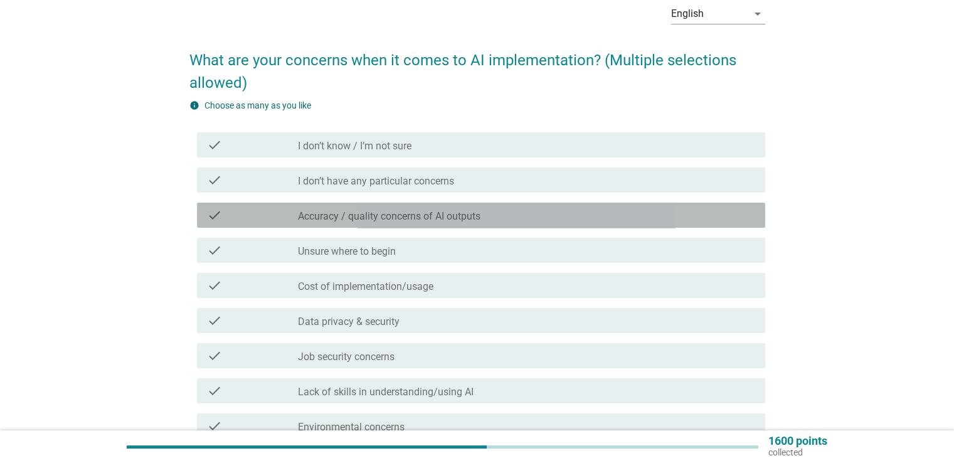
click at [457, 219] on label "Accuracy / quality concerns of AI outputs" at bounding box center [389, 216] width 183 height 13
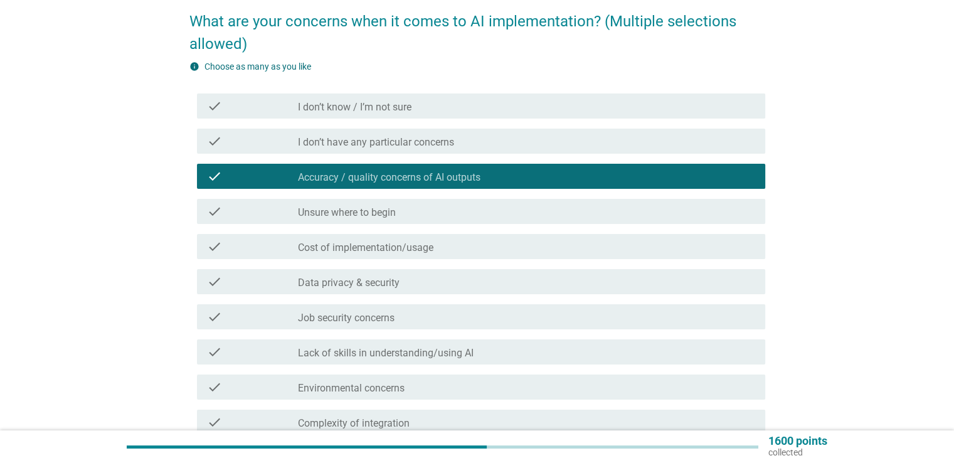
scroll to position [125, 0]
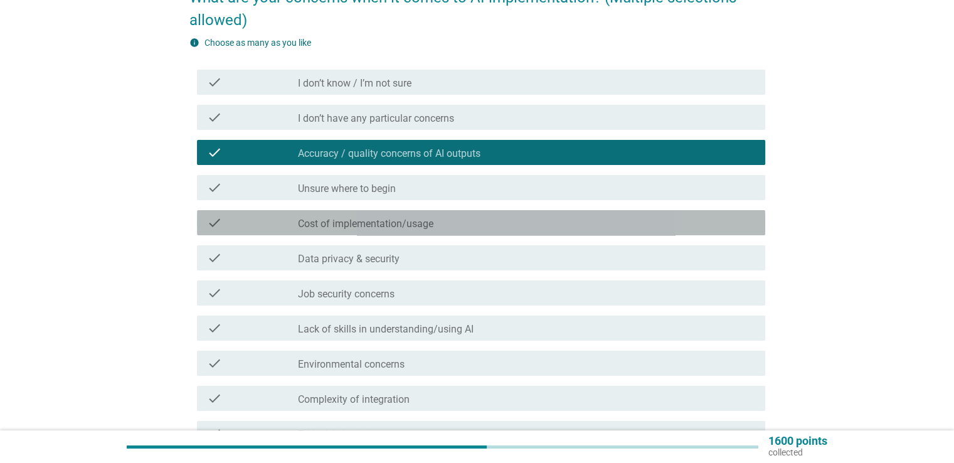
click at [429, 223] on label "Cost of implementation/usage" at bounding box center [365, 224] width 135 height 13
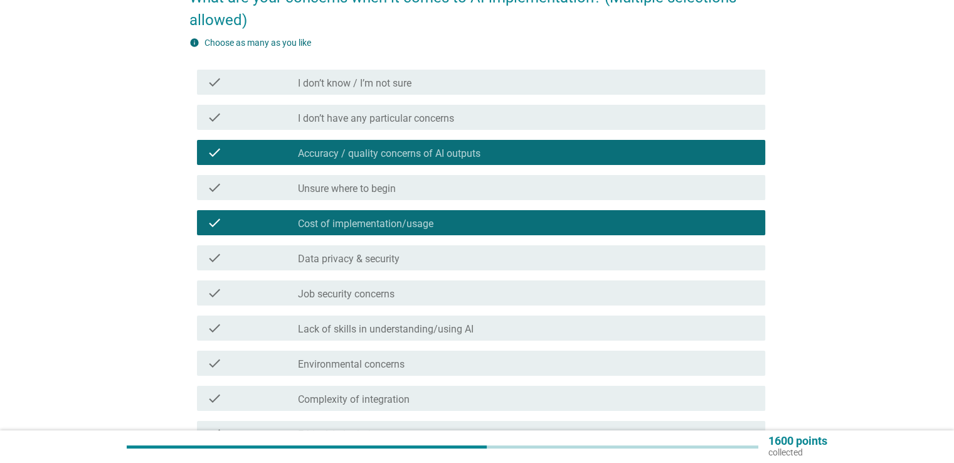
click at [432, 267] on div "check check_box_outline_blank Data privacy & security" at bounding box center [481, 257] width 568 height 25
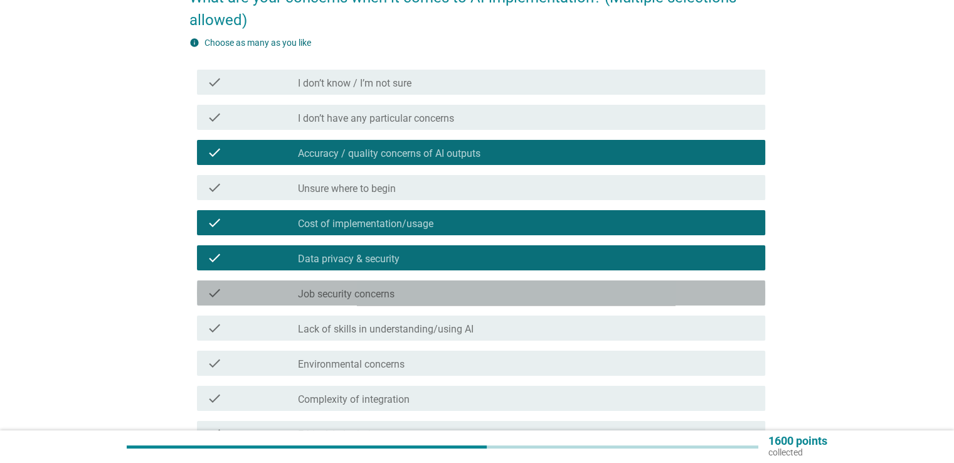
click at [437, 299] on div "check_box_outline_blank Job security concerns" at bounding box center [526, 292] width 457 height 15
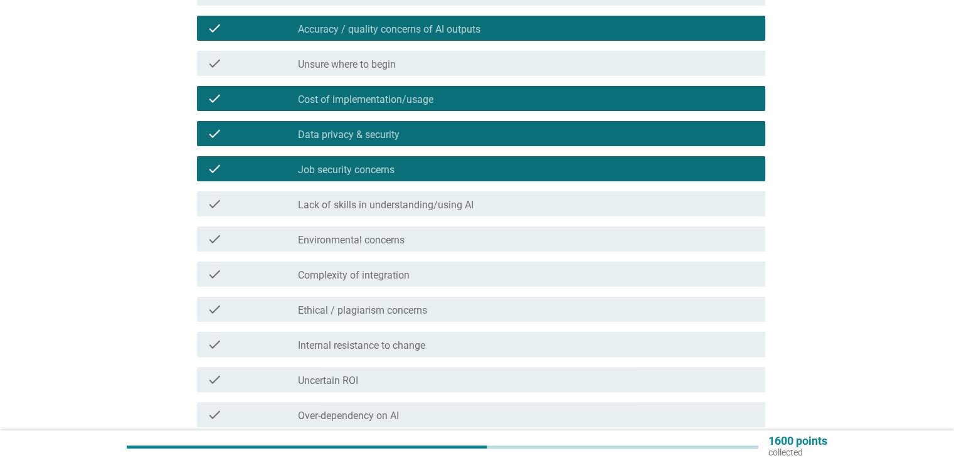
scroll to position [251, 0]
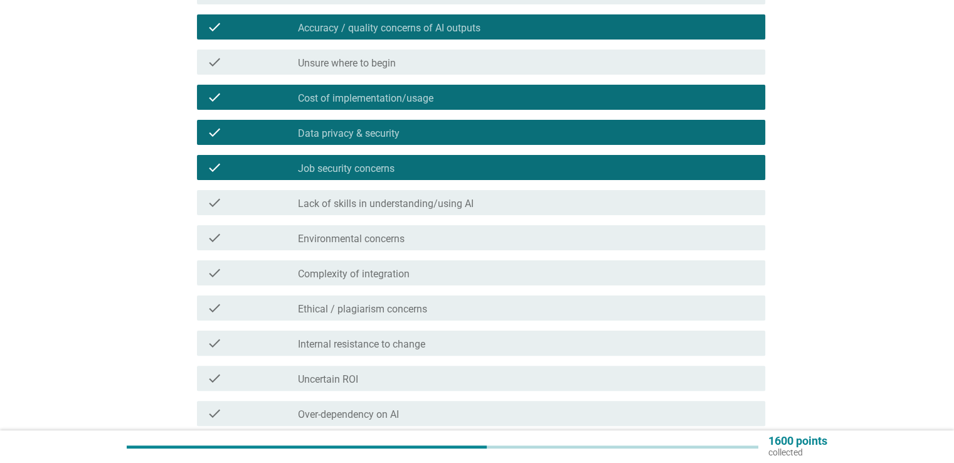
click at [439, 307] on div "check_box_outline_blank Ethical / plagiarism concerns" at bounding box center [526, 307] width 457 height 15
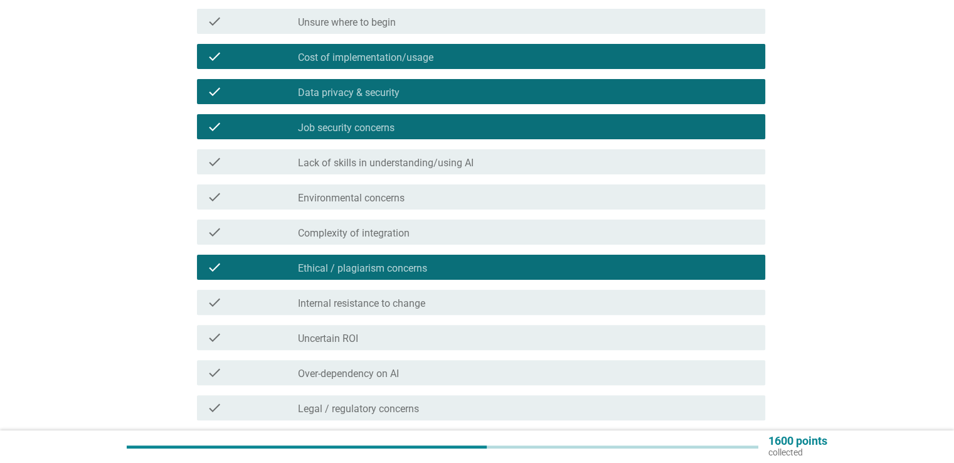
scroll to position [376, 0]
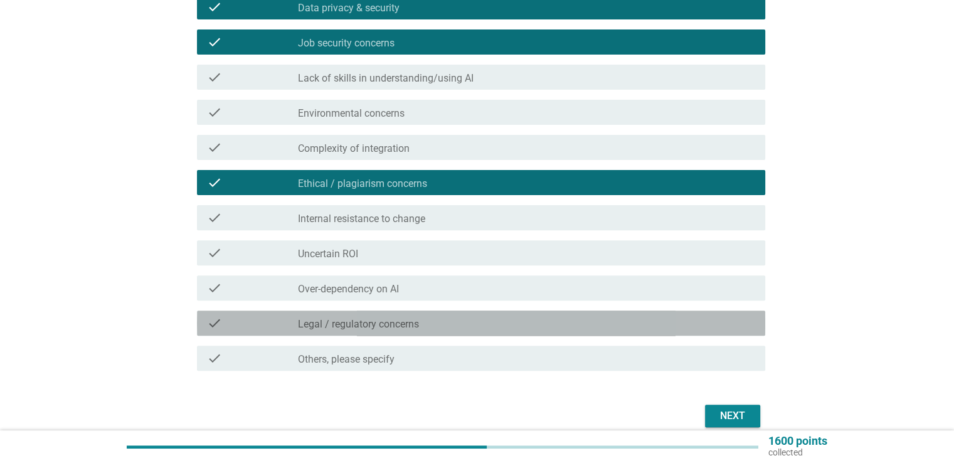
click at [645, 324] on div "check_box_outline_blank Legal / regulatory concerns" at bounding box center [526, 322] width 457 height 15
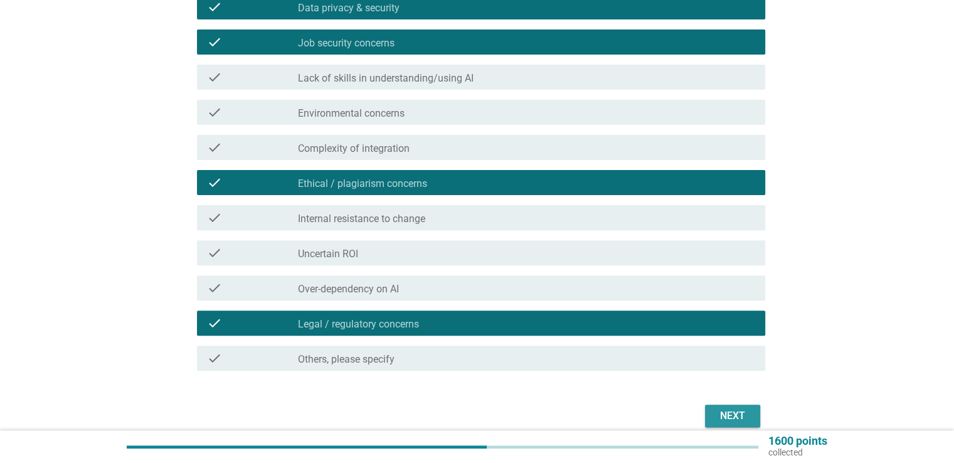
click at [730, 413] on div "Next" at bounding box center [732, 415] width 35 height 15
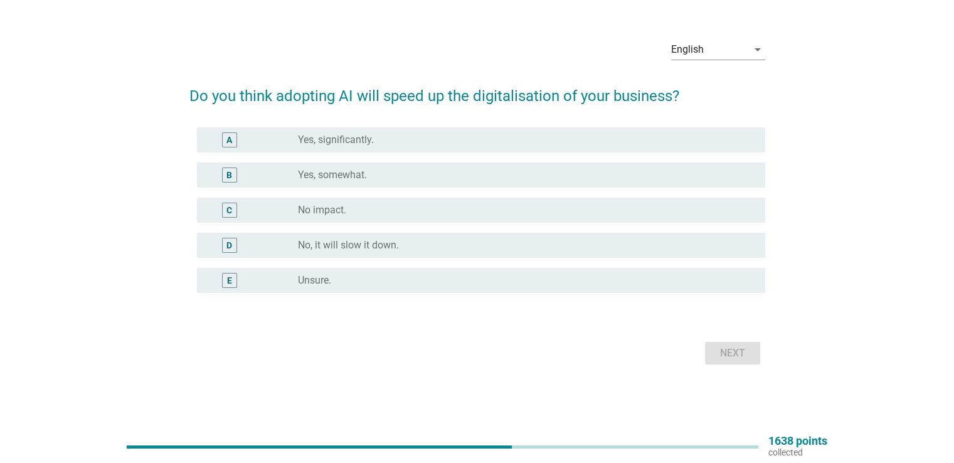
scroll to position [0, 0]
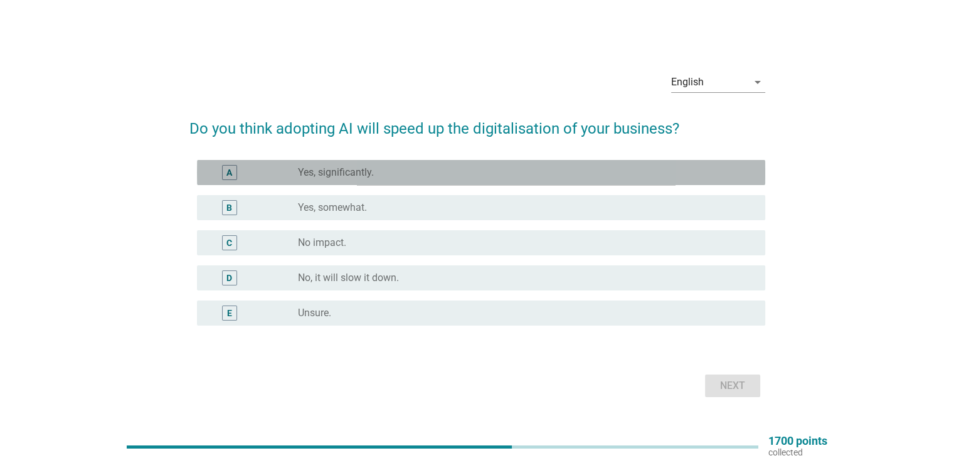
click at [322, 176] on label "Yes, significantly." at bounding box center [336, 172] width 76 height 13
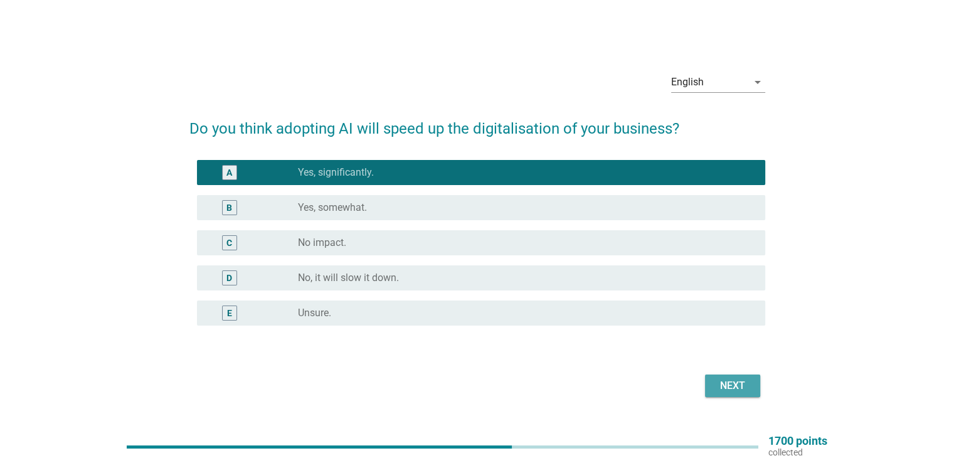
click at [726, 380] on div "Next" at bounding box center [732, 385] width 35 height 15
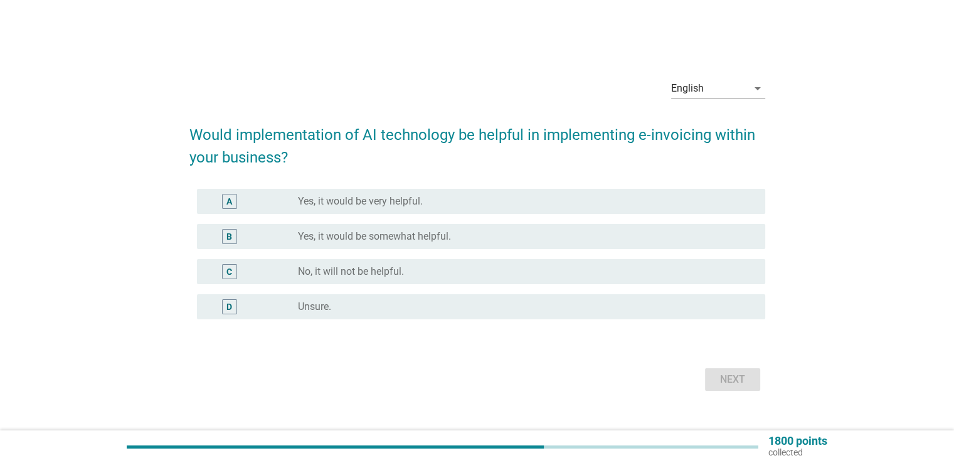
click at [371, 204] on label "Yes, it would be very helpful." at bounding box center [360, 201] width 125 height 13
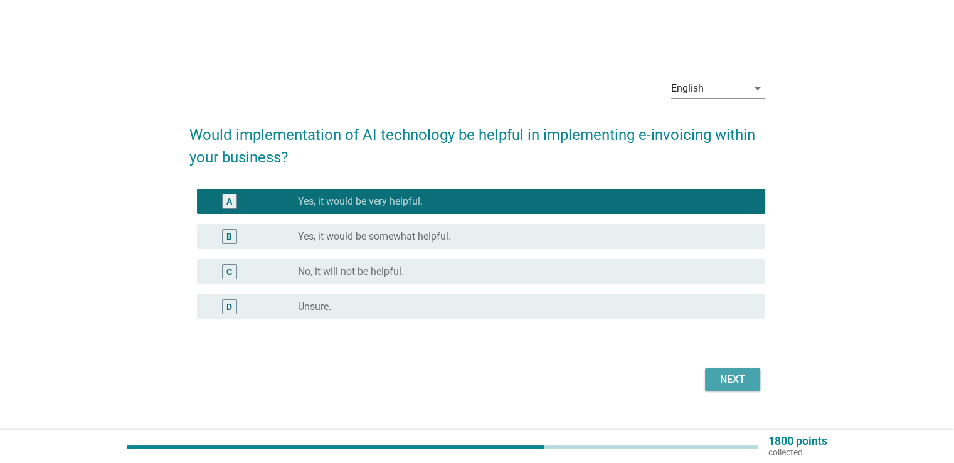
click at [721, 379] on div "Next" at bounding box center [732, 379] width 35 height 15
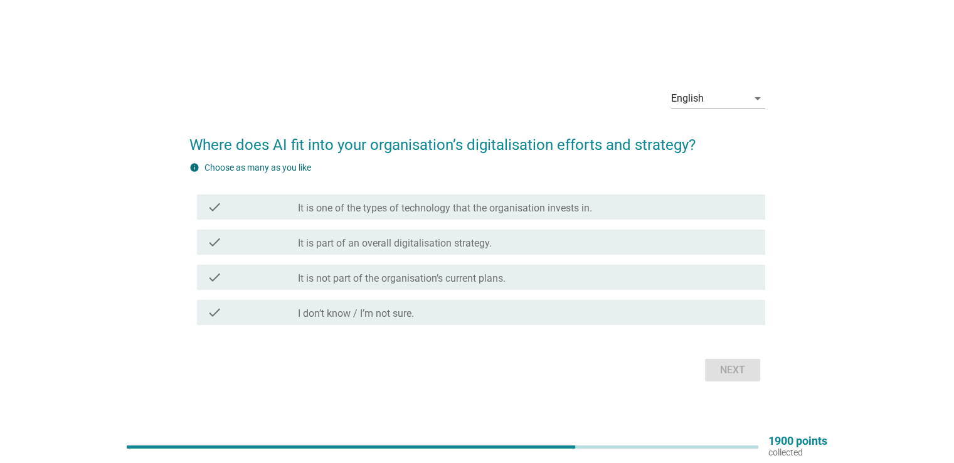
click at [504, 210] on label "It is one of the types of technology that the organisation invests in." at bounding box center [445, 208] width 294 height 13
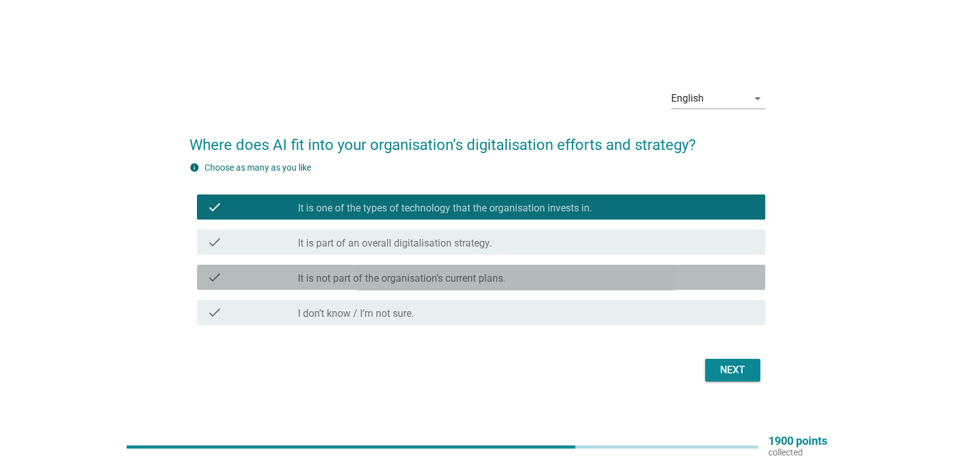
click at [500, 275] on label "It is not part of the organisation’s current plans." at bounding box center [402, 278] width 208 height 13
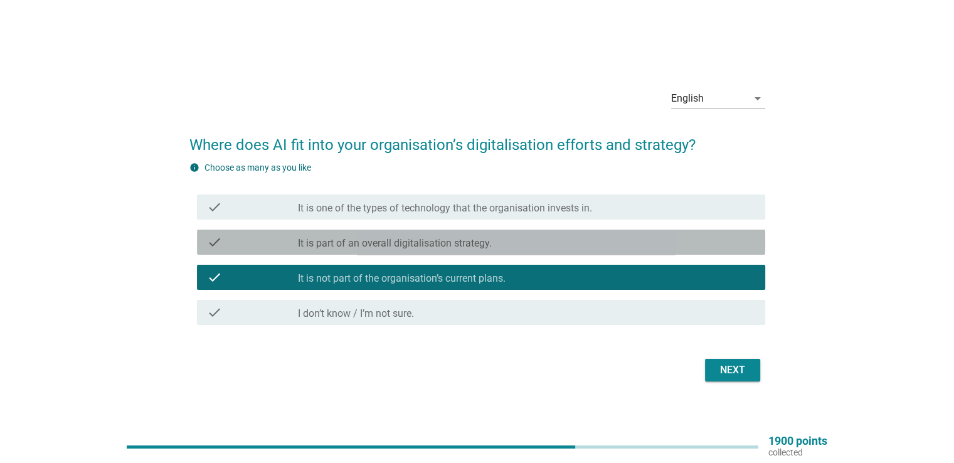
click at [469, 238] on label "It is part of an overall digitalisation strategy." at bounding box center [395, 243] width 194 height 13
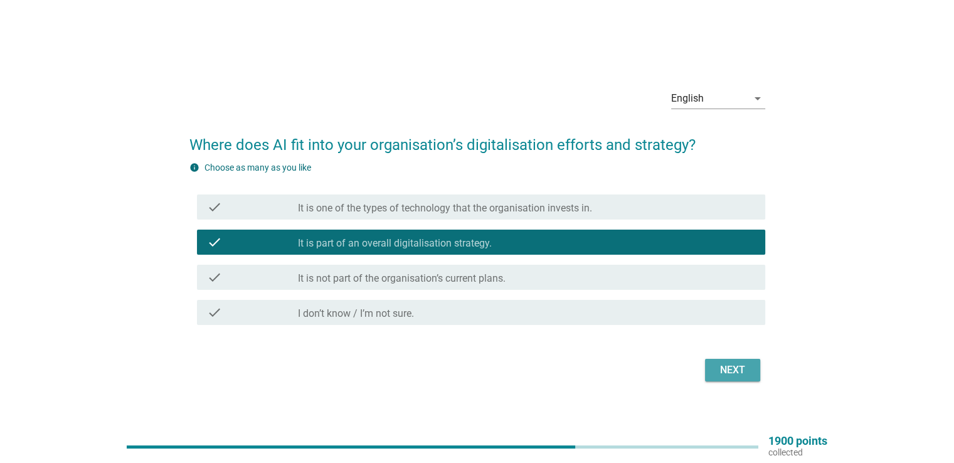
click at [740, 368] on div "Next" at bounding box center [732, 370] width 35 height 15
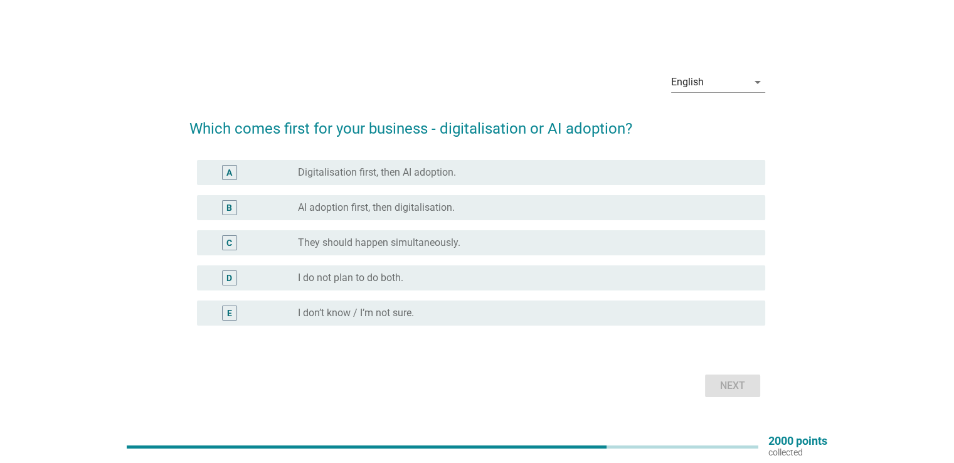
click at [415, 176] on label "Digitalisation first, then AI adoption." at bounding box center [377, 172] width 158 height 13
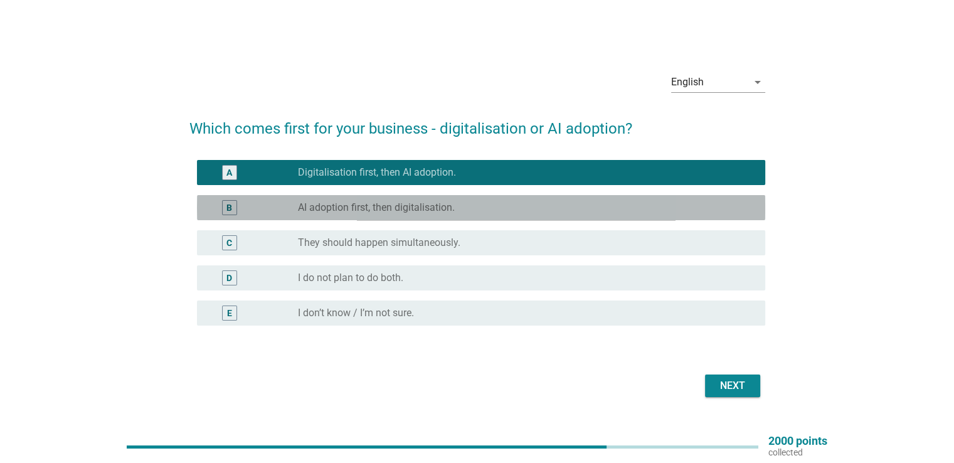
click at [394, 208] on label "AI adoption first, then digitalisation." at bounding box center [376, 207] width 157 height 13
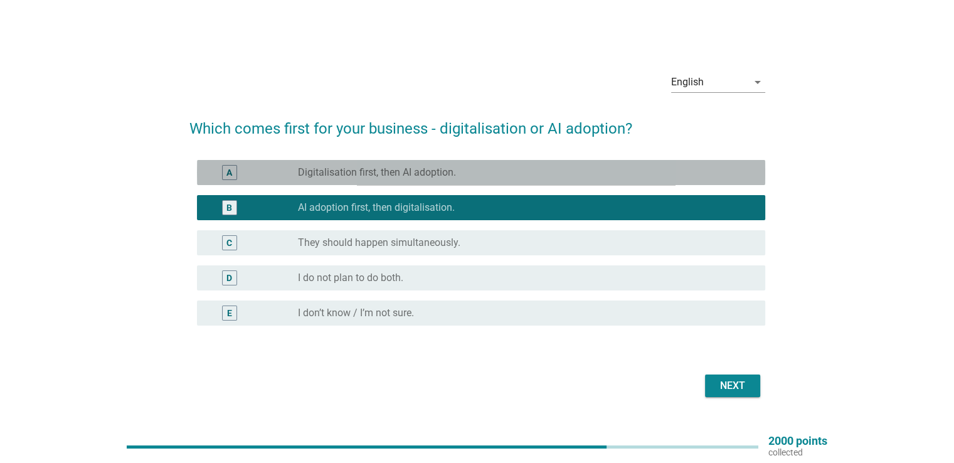
click at [400, 165] on div "radio_button_unchecked Digitalisation first, then AI adoption." at bounding box center [526, 172] width 457 height 15
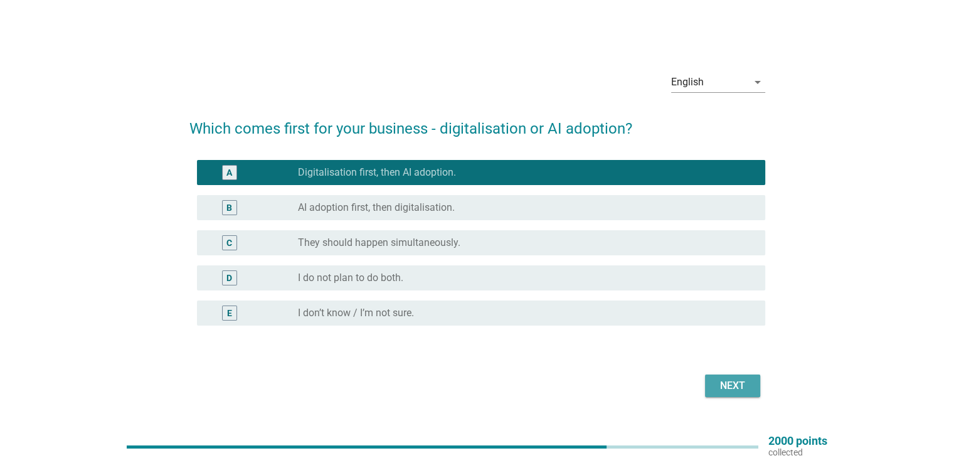
click at [720, 379] on div "Next" at bounding box center [732, 385] width 35 height 15
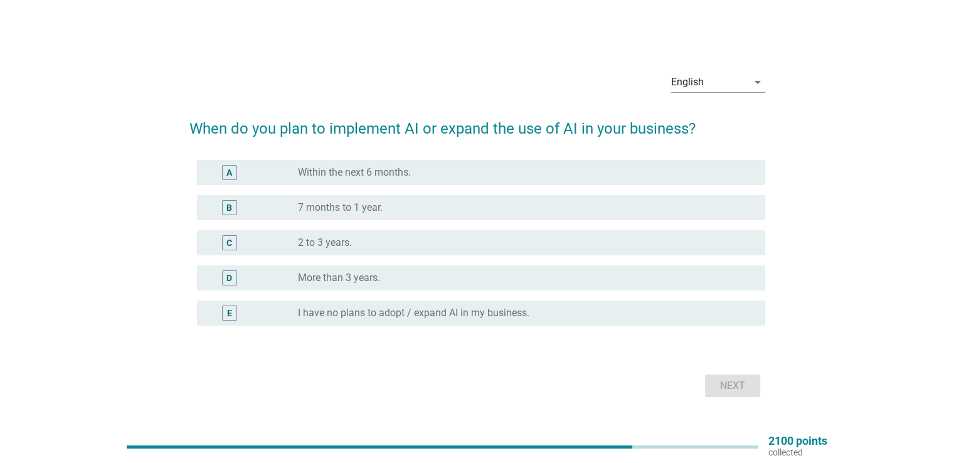
click at [421, 206] on div "radio_button_unchecked 7 months to 1 year." at bounding box center [521, 207] width 447 height 13
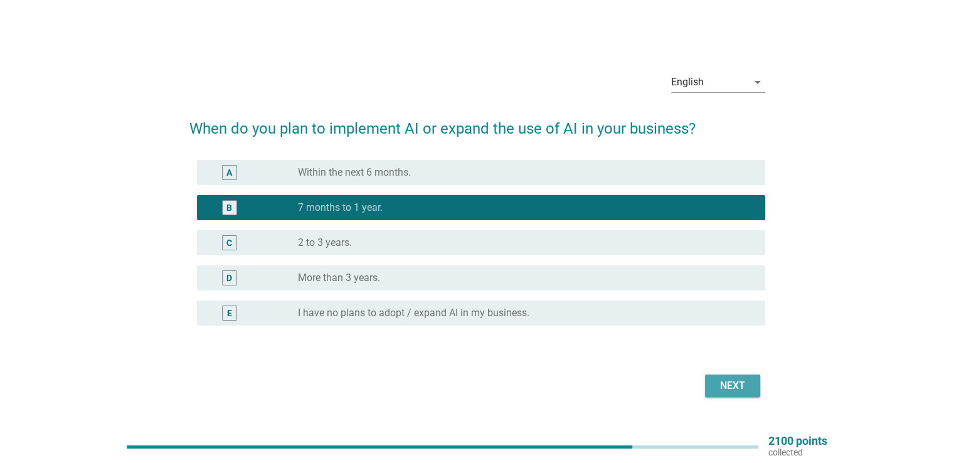
click at [740, 395] on button "Next" at bounding box center [732, 385] width 55 height 23
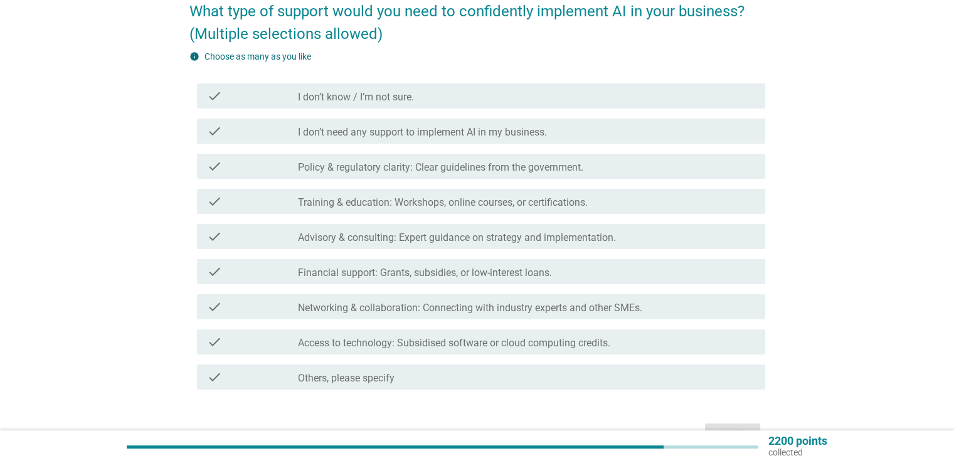
scroll to position [125, 0]
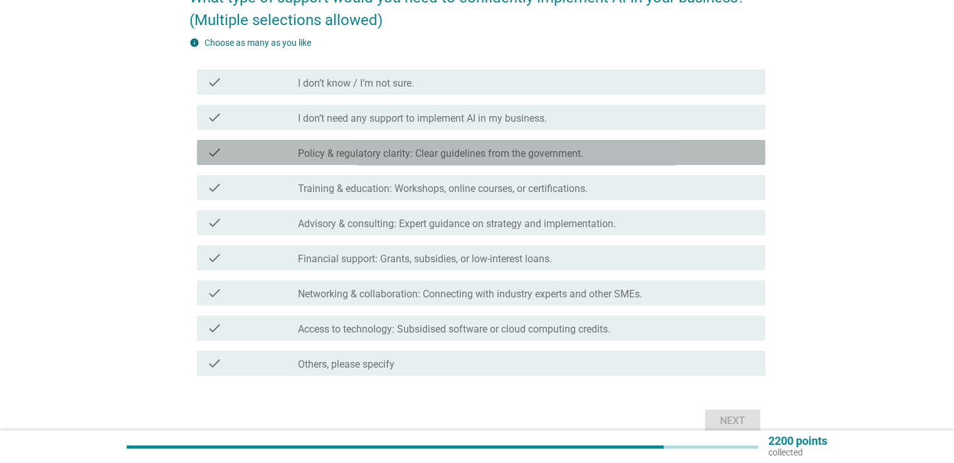
click at [566, 157] on label "Policy & regulatory clarity: Clear guidelines from the government." at bounding box center [440, 153] width 285 height 13
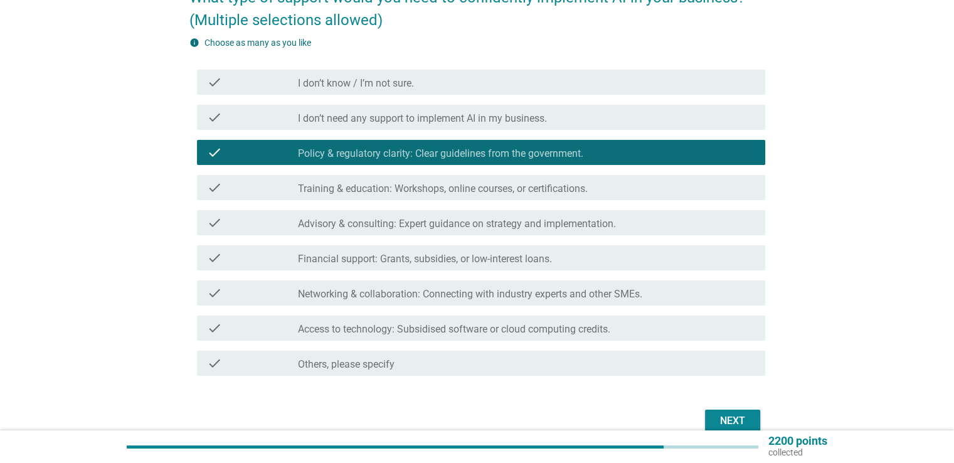
click at [548, 191] on label "Training & education: Workshops, online courses, or certifications." at bounding box center [443, 189] width 290 height 13
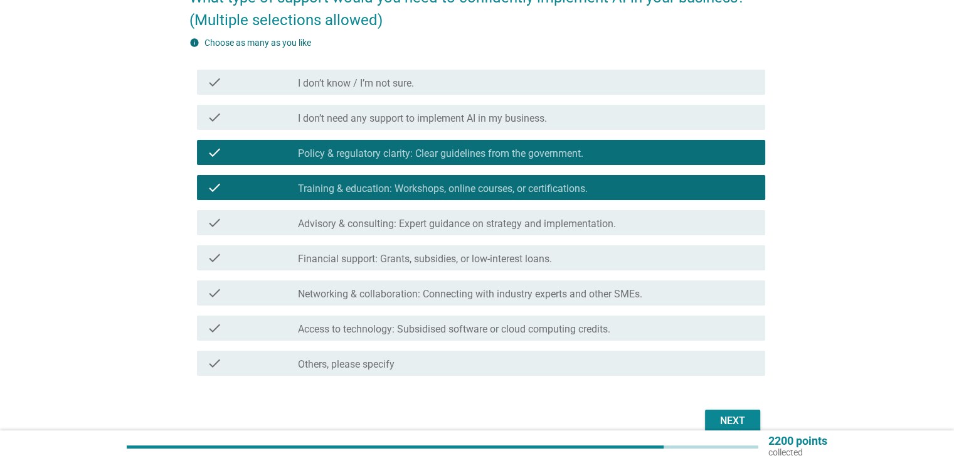
click at [552, 225] on label "Advisory & consulting: Expert guidance on strategy and implementation." at bounding box center [457, 224] width 318 height 13
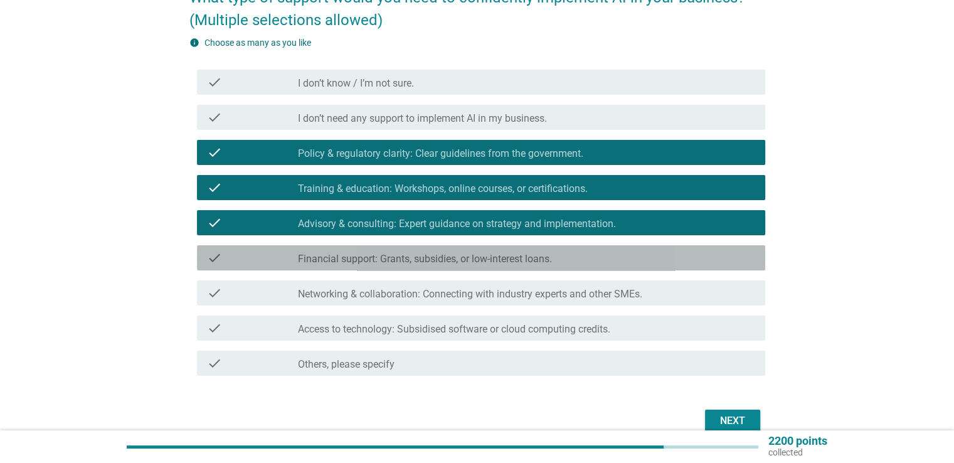
click at [552, 262] on label "Financial support: Grants, subsidies, or low-interest loans." at bounding box center [425, 259] width 254 height 13
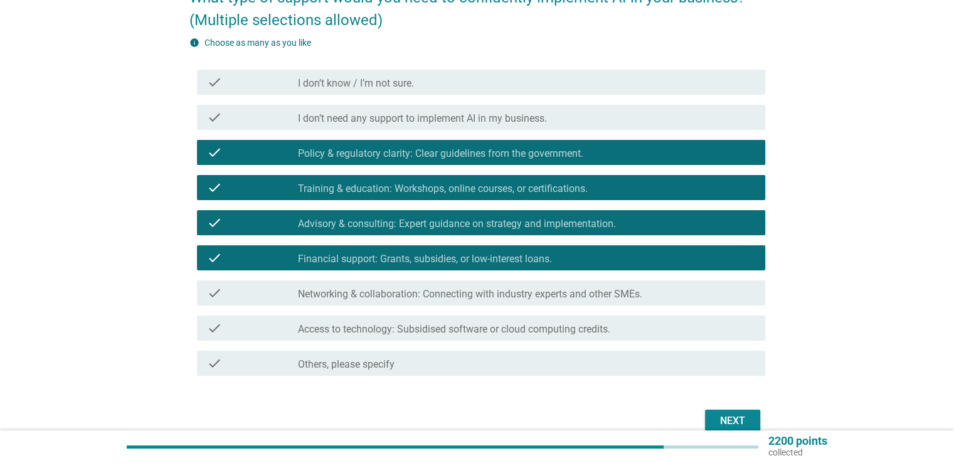
click at [559, 302] on div "check check_box_outline_blank Networking & collaboration: Connecting with indus…" at bounding box center [481, 292] width 568 height 25
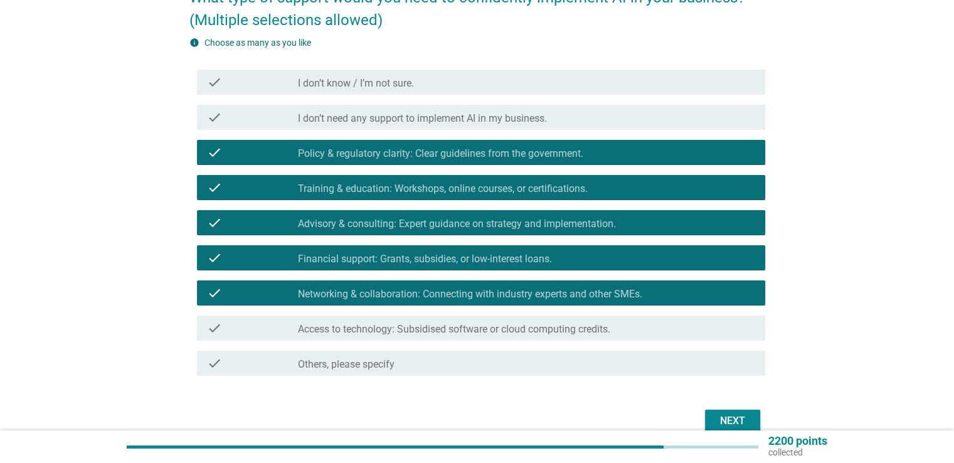
click at [516, 332] on label "Access to technology: Subsidised software or cloud computing credits." at bounding box center [454, 329] width 312 height 13
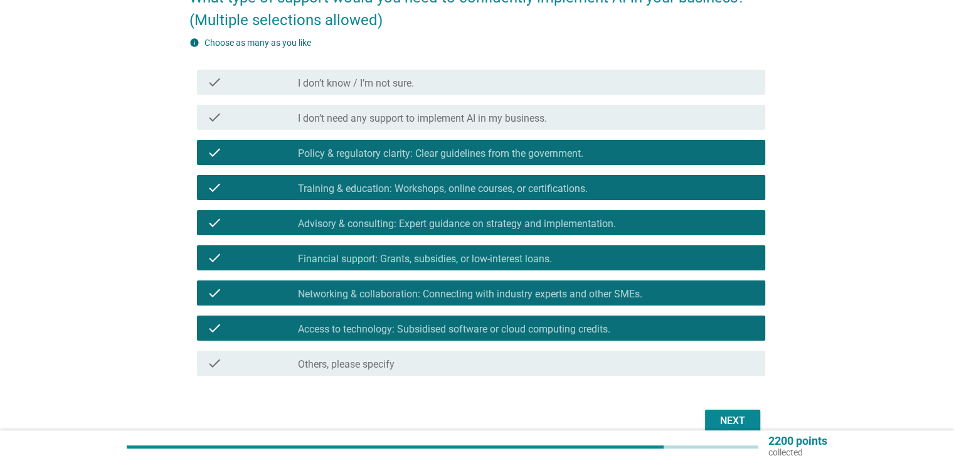
click at [743, 415] on div "Next" at bounding box center [732, 420] width 35 height 15
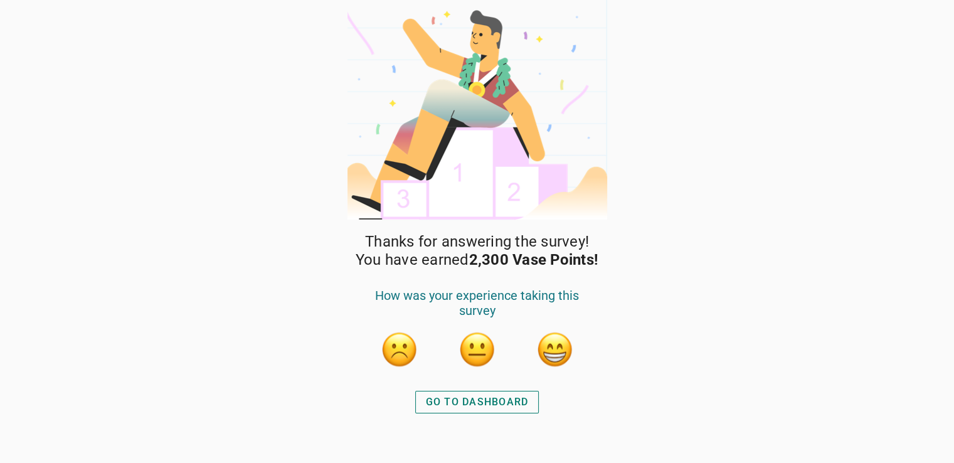
click at [467, 398] on div "GO TO DASHBOARD" at bounding box center [477, 402] width 103 height 15
